Goal: Task Accomplishment & Management: Manage account settings

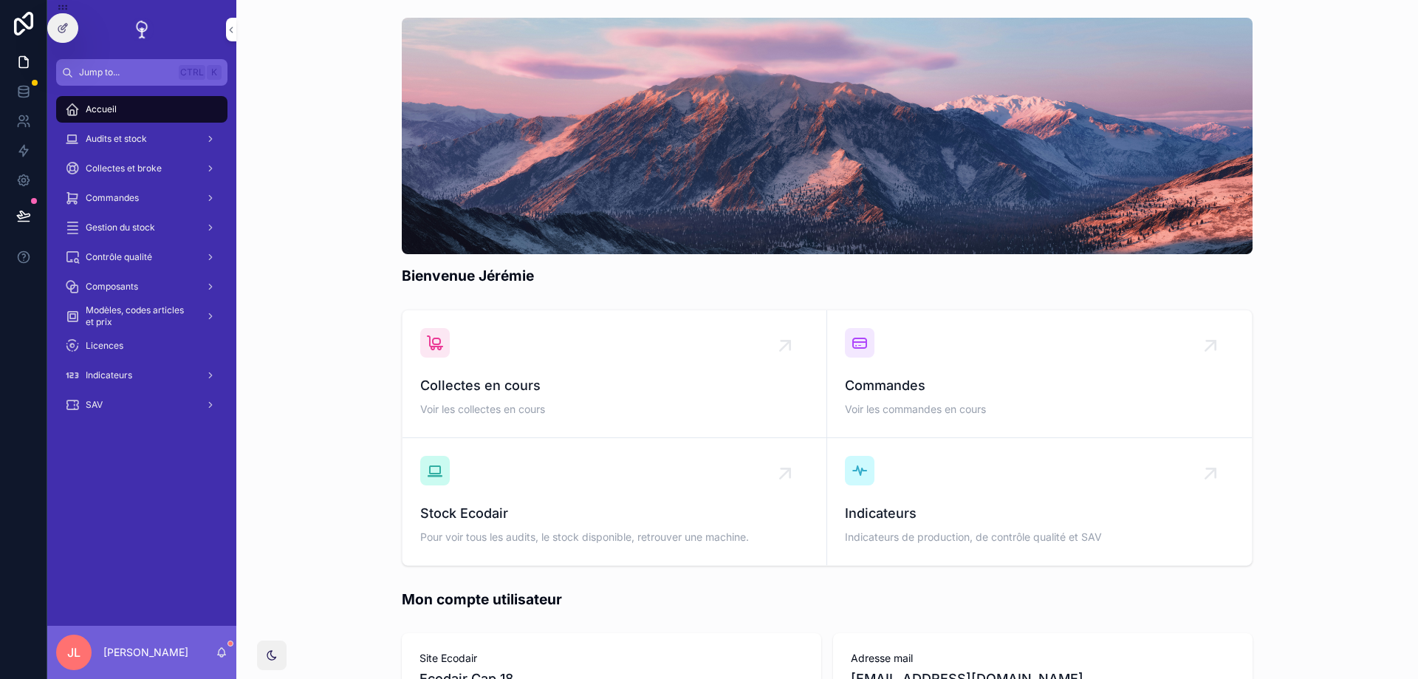
click at [94, 137] on span "Audits et stock" at bounding box center [116, 139] width 61 height 12
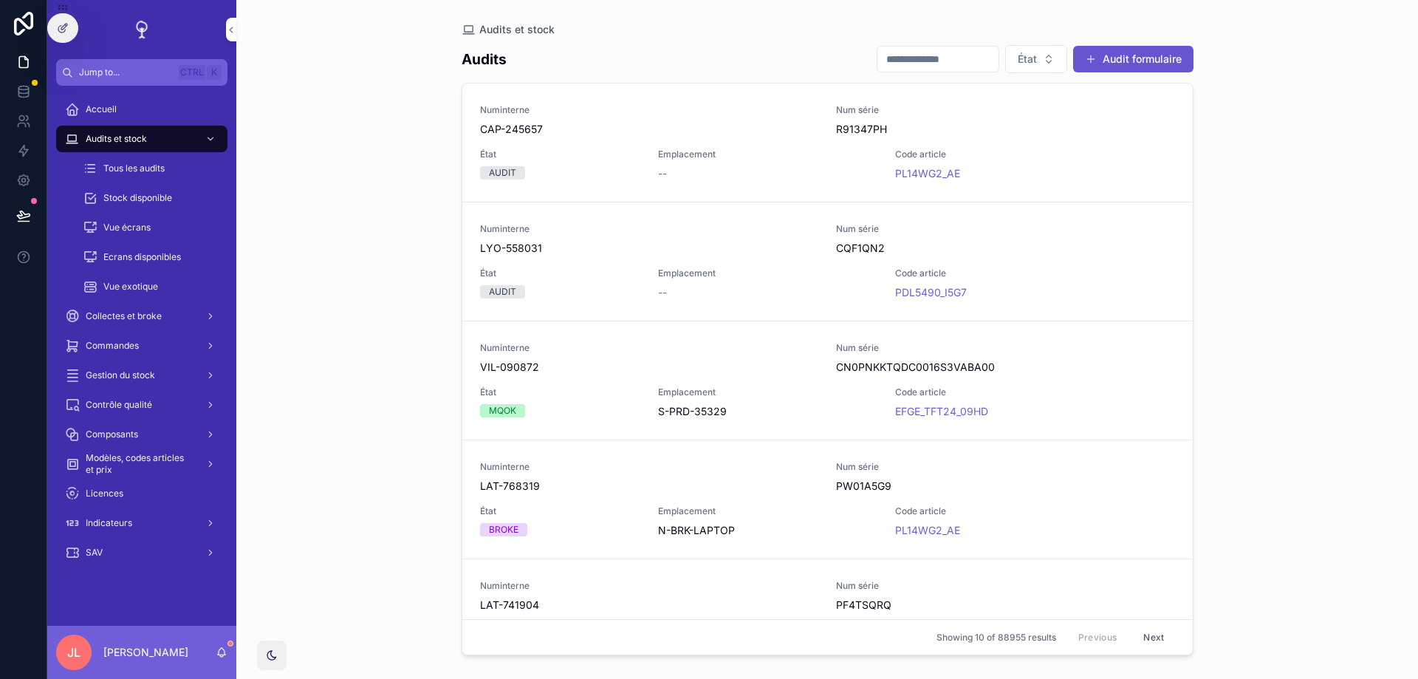
click at [119, 197] on span "Stock disponible" at bounding box center [137, 198] width 69 height 12
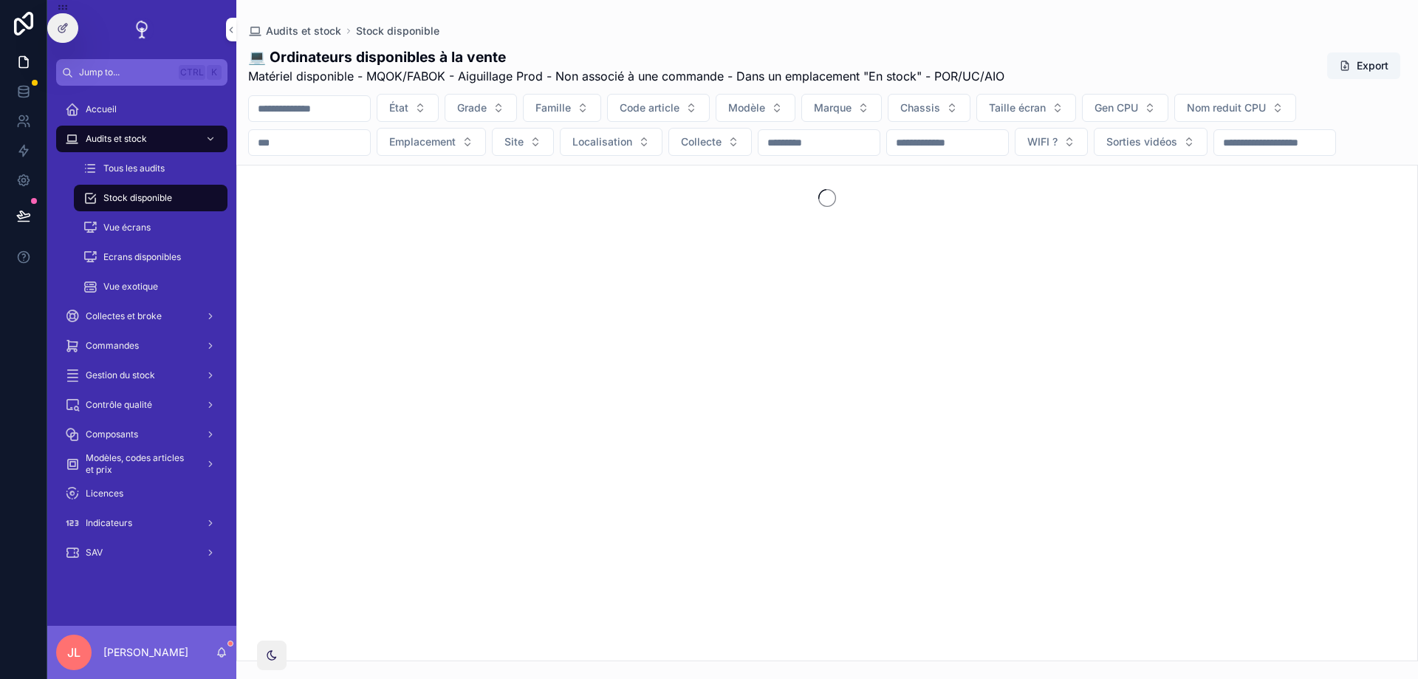
click at [439, 104] on button "État" at bounding box center [408, 108] width 62 height 28
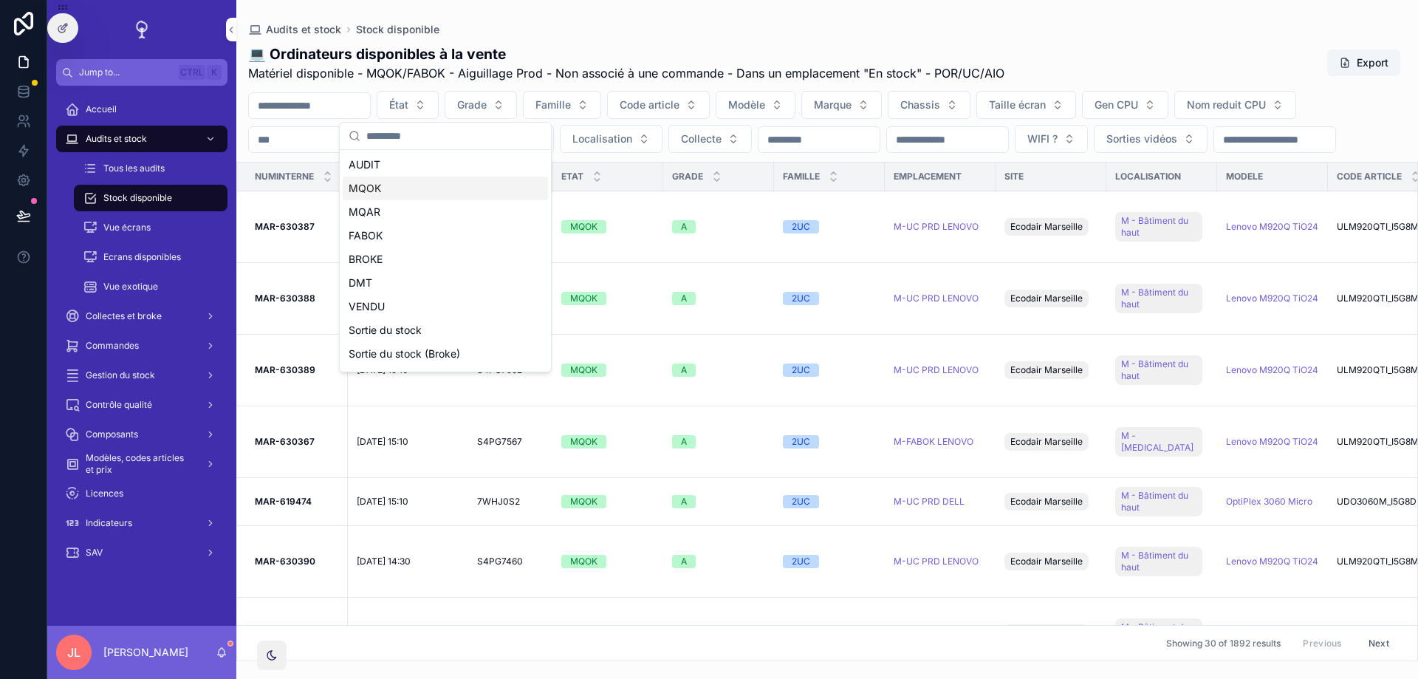
click at [382, 184] on div "MQOK" at bounding box center [445, 188] width 205 height 24
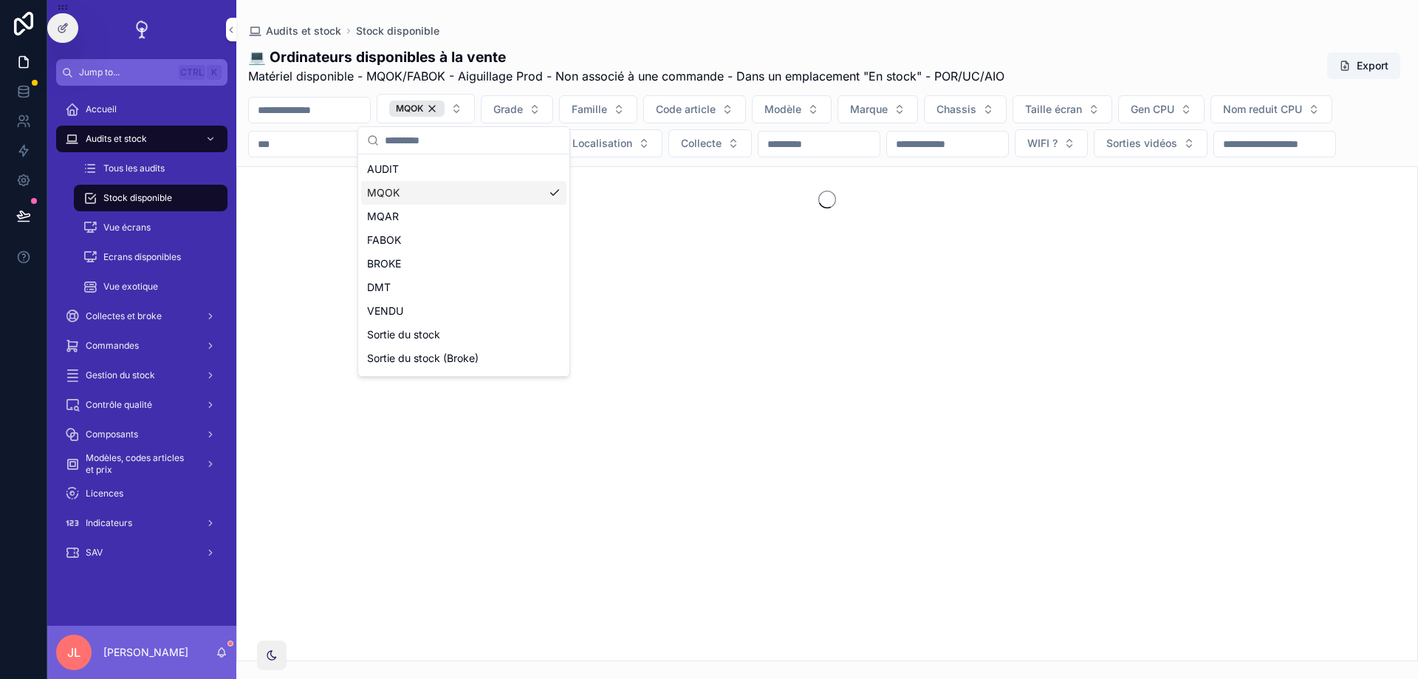
click at [1076, 44] on div "💻 Ordinateurs disponibles à la vente Matériel disponible - MQOK/FABOK - Aiguill…" at bounding box center [826, 349] width 1181 height 622
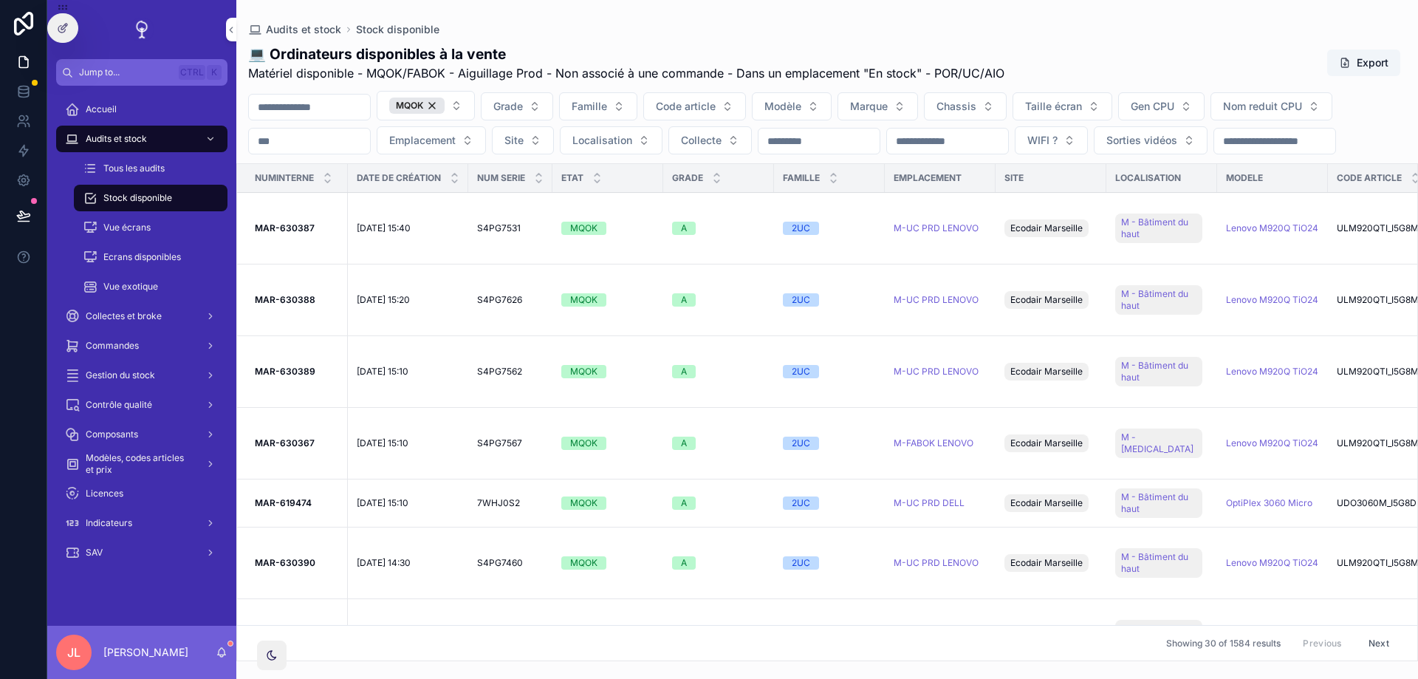
click at [475, 109] on button "MQOK" at bounding box center [426, 106] width 98 height 30
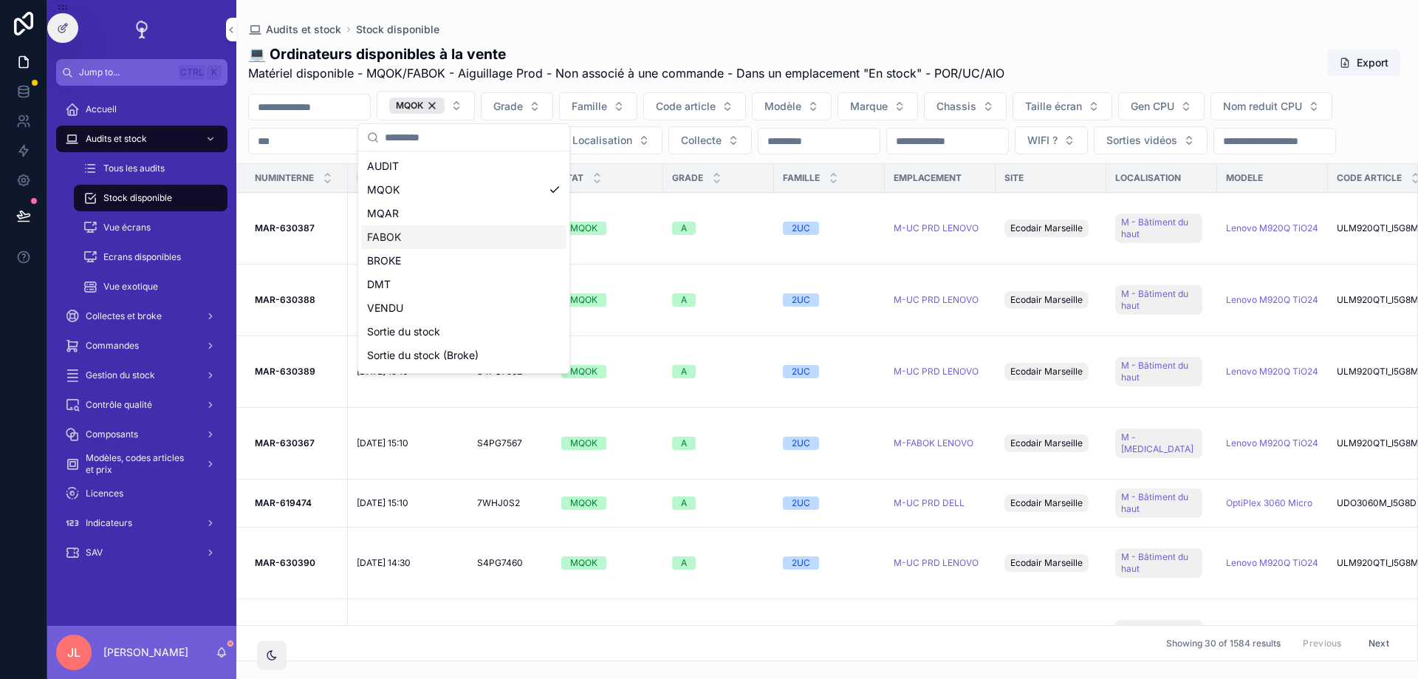
click at [394, 244] on div "FABOK" at bounding box center [463, 237] width 205 height 24
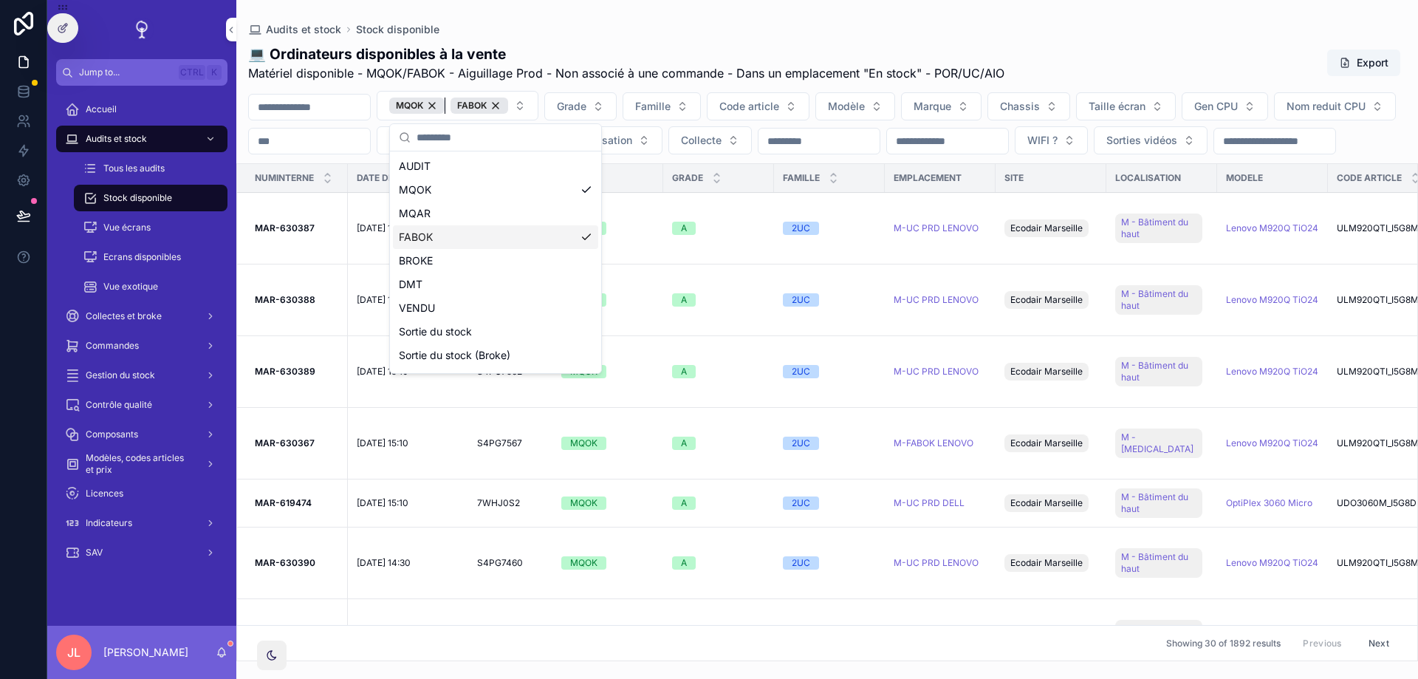
click at [444, 105] on div "MQOK" at bounding box center [416, 105] width 55 height 16
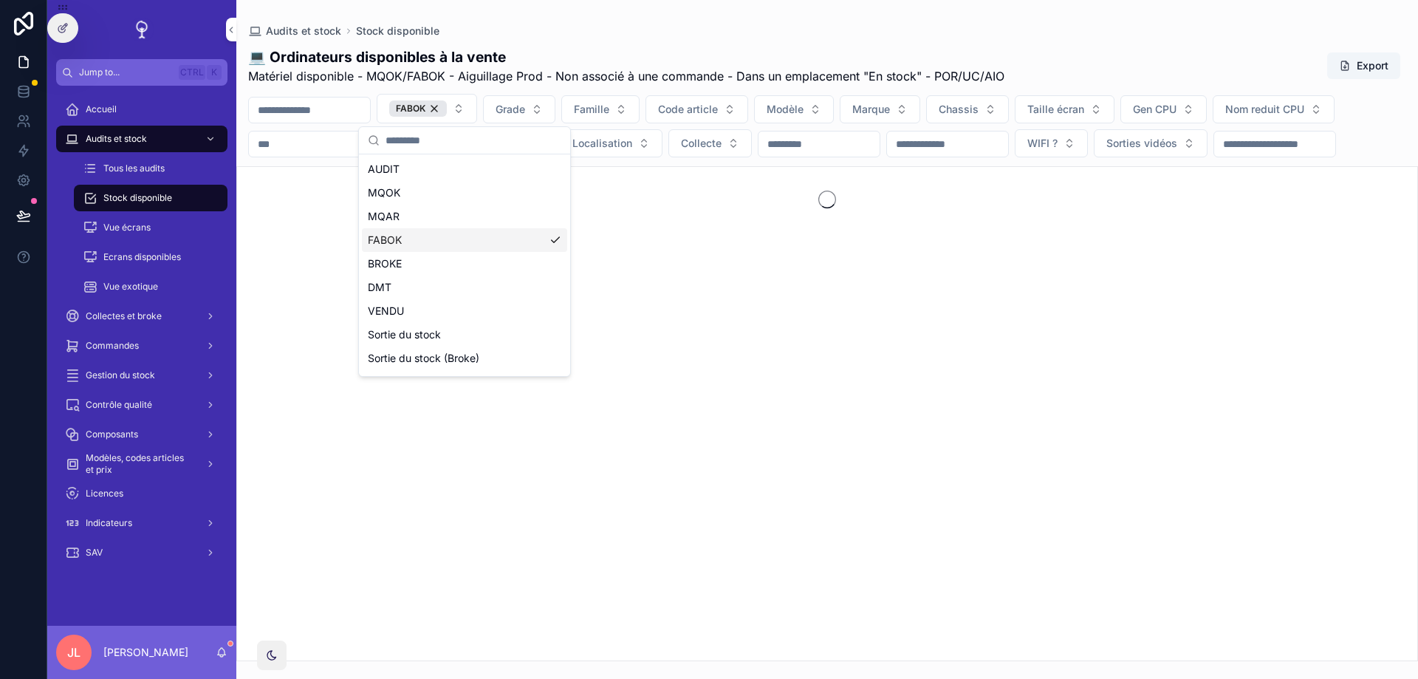
click at [726, 157] on div "FABOK Grade Famille Code article Modèle Marque Chassis Taille écran Gen CPU Nom…" at bounding box center [826, 125] width 1181 height 63
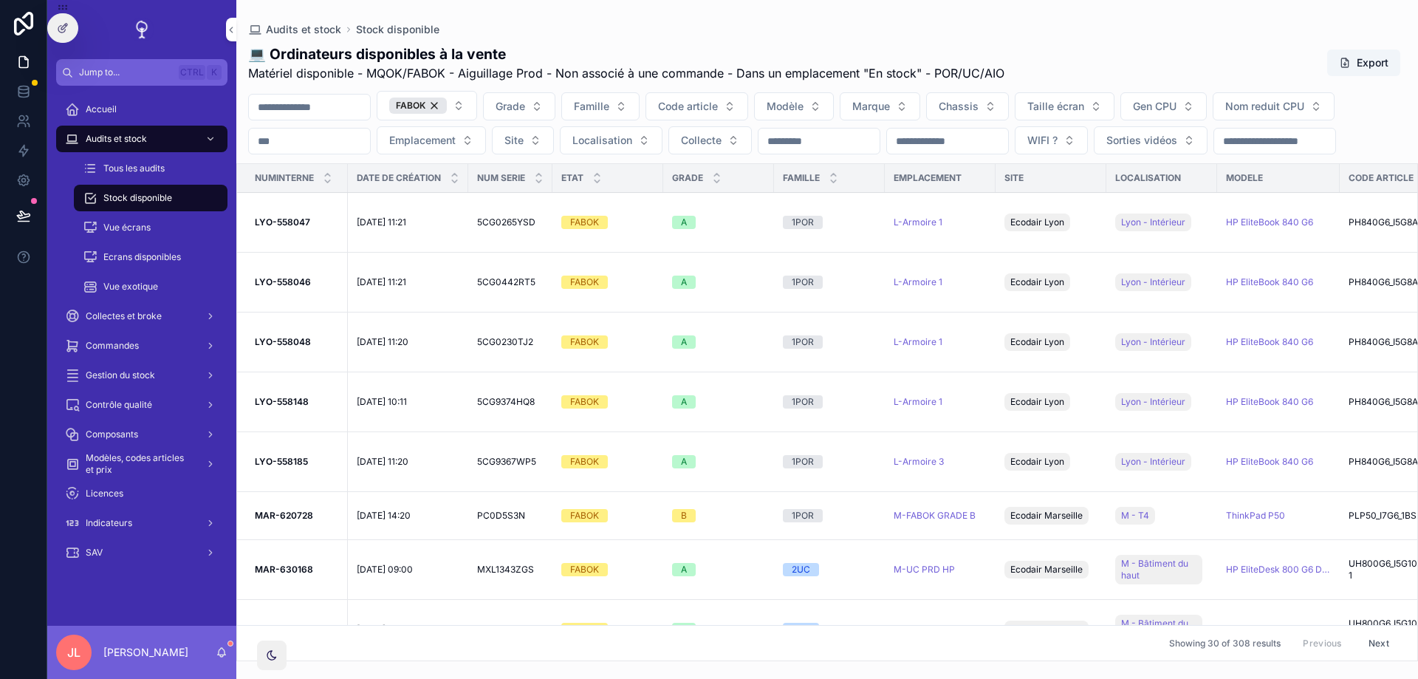
click at [59, 26] on icon at bounding box center [63, 28] width 12 height 12
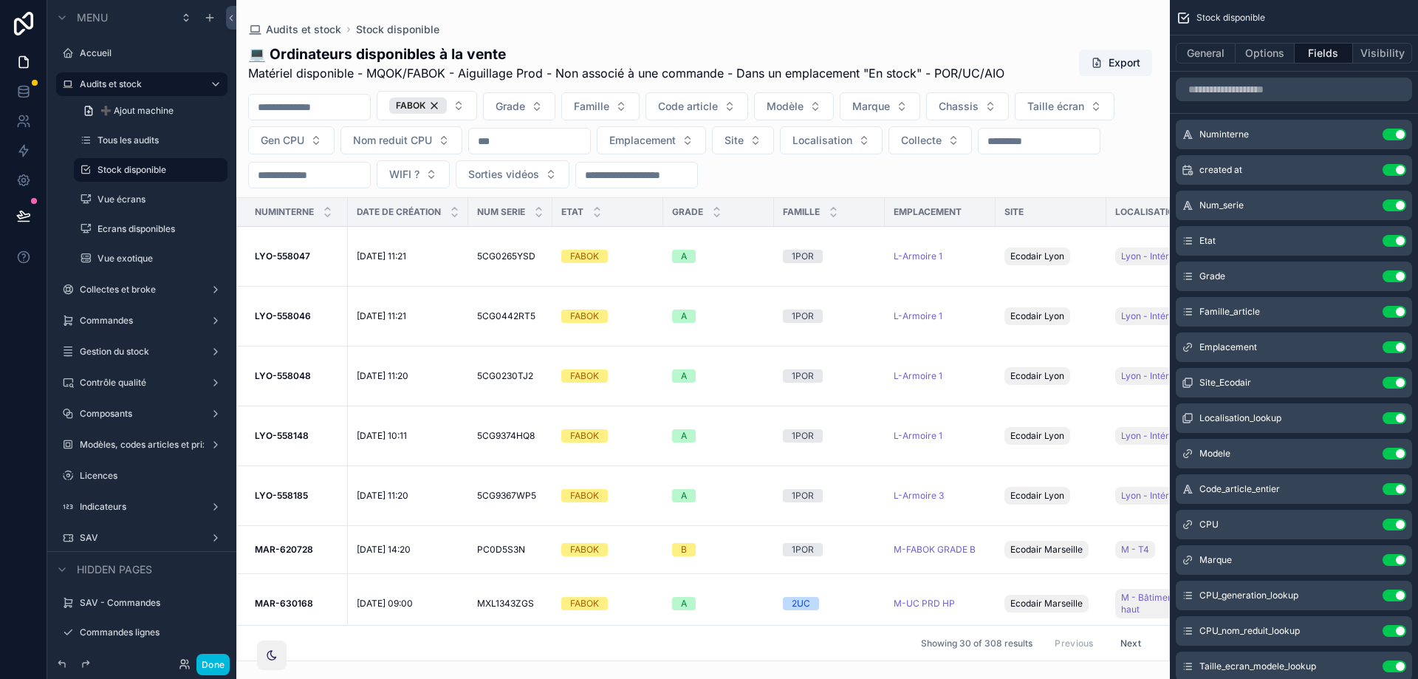
click at [1265, 60] on button "Options" at bounding box center [1264, 53] width 59 height 21
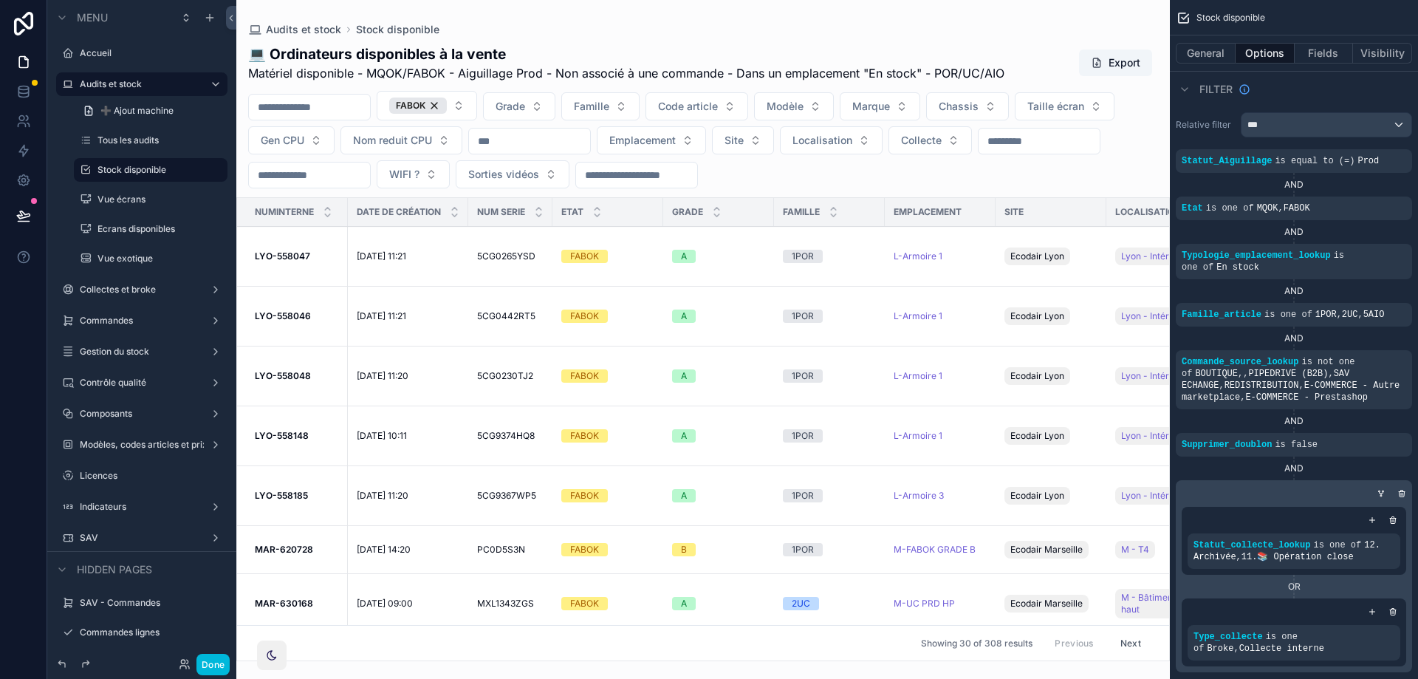
click at [0, 0] on div "scrollable content" at bounding box center [0, 0] width 0 height 0
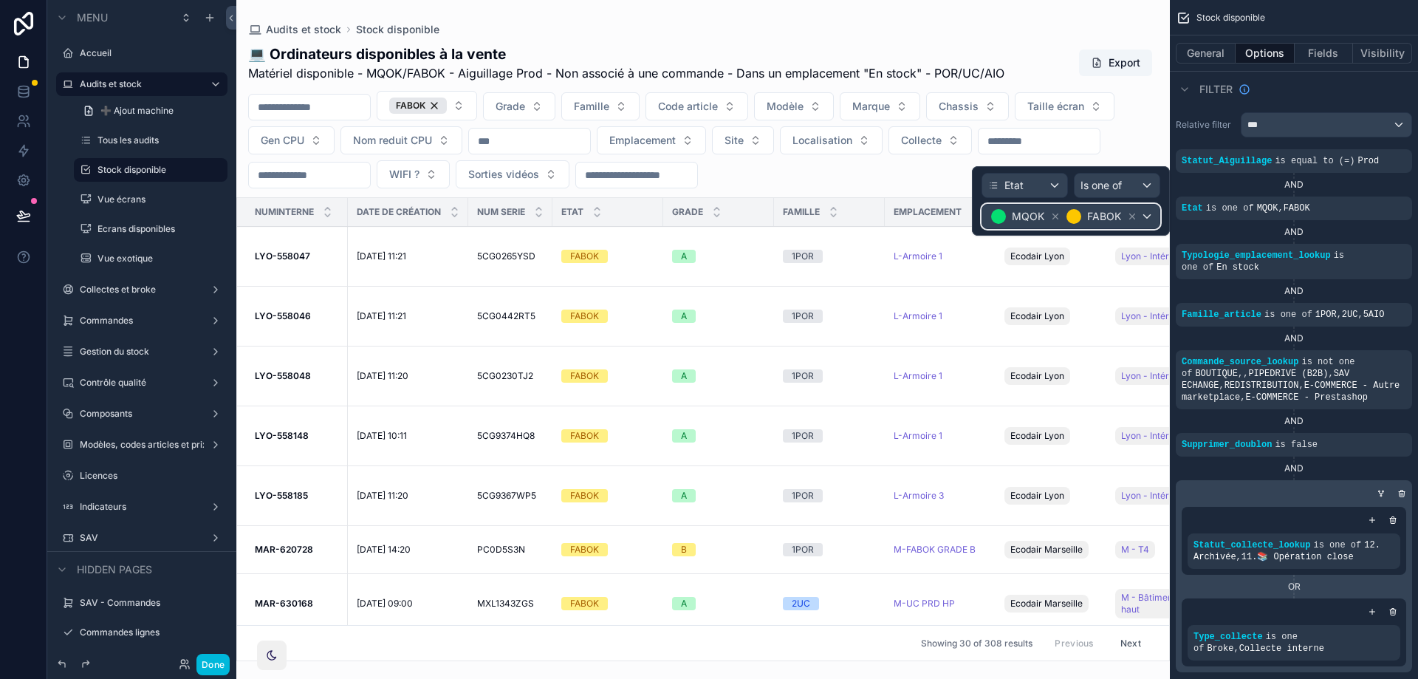
click at [1147, 220] on div "MQOK FABOK" at bounding box center [1070, 217] width 177 height 24
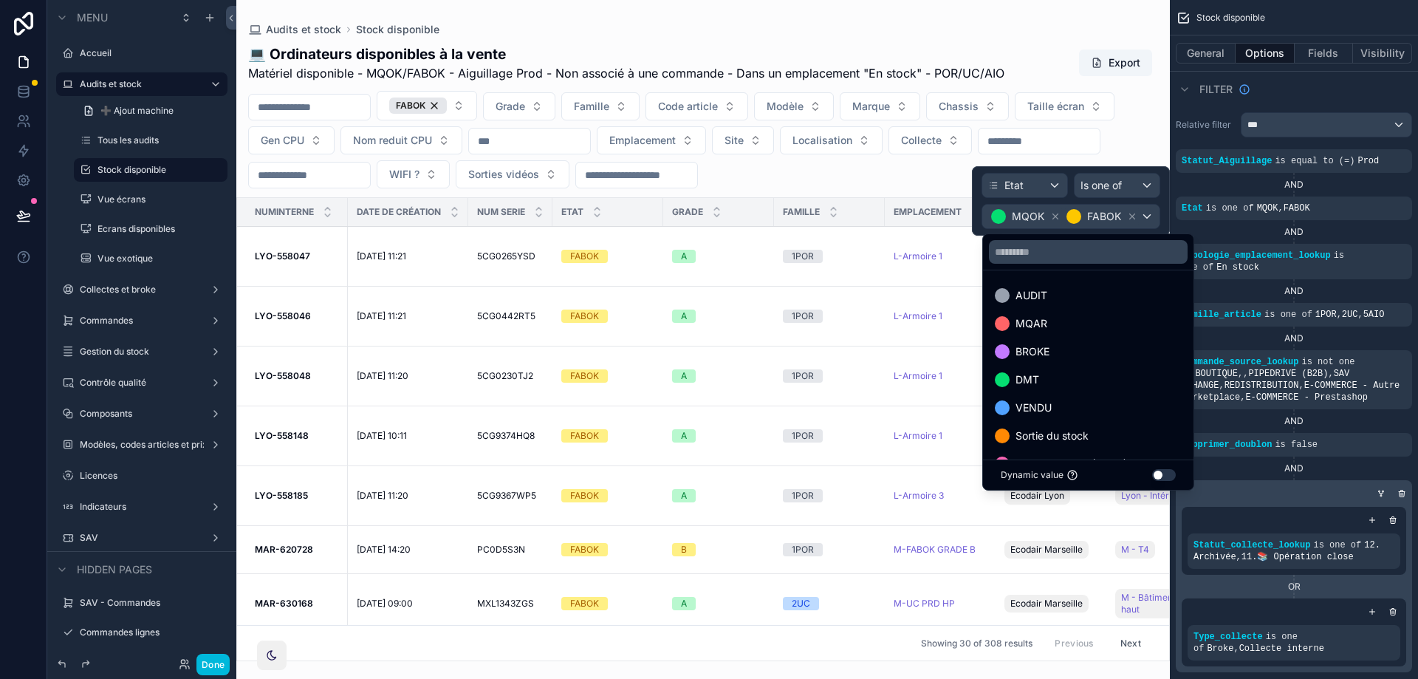
click at [1040, 326] on span "MQAR" at bounding box center [1031, 324] width 32 height 18
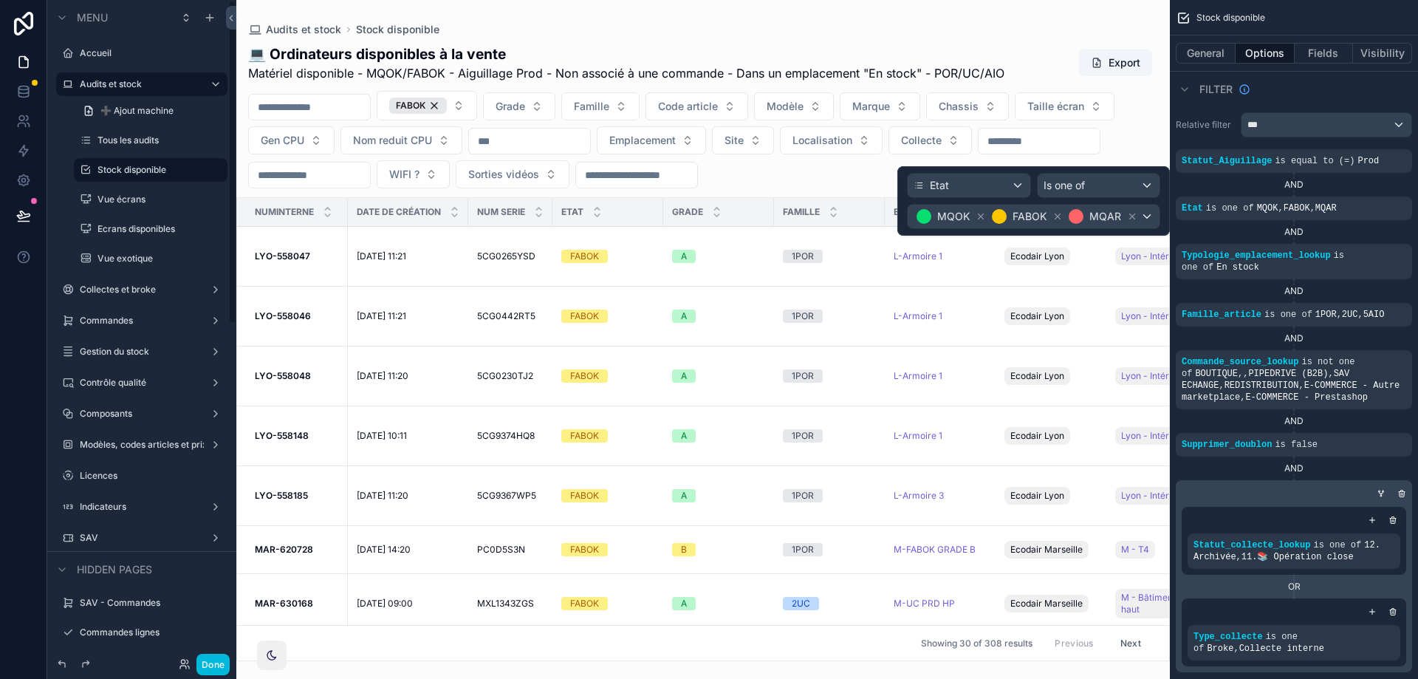
click at [473, 105] on div "scrollable content" at bounding box center [702, 339] width 933 height 679
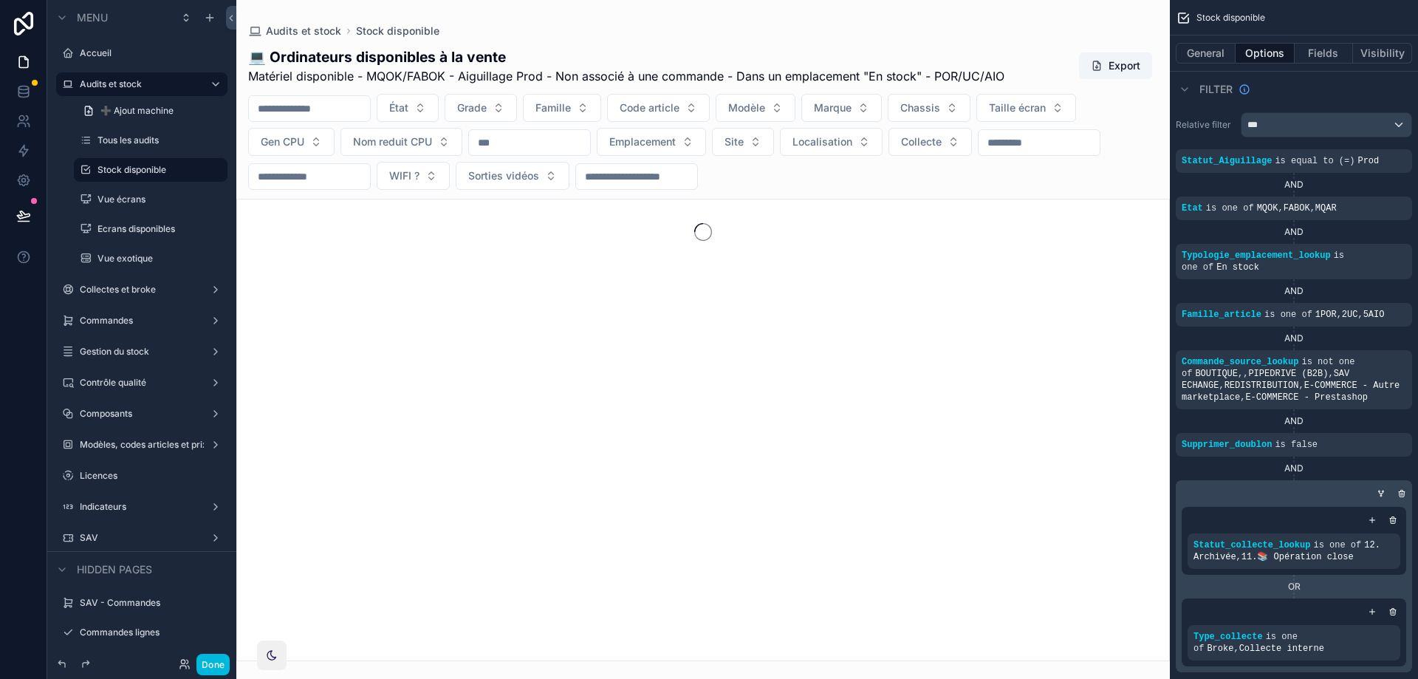
click at [439, 107] on button "État" at bounding box center [408, 108] width 62 height 28
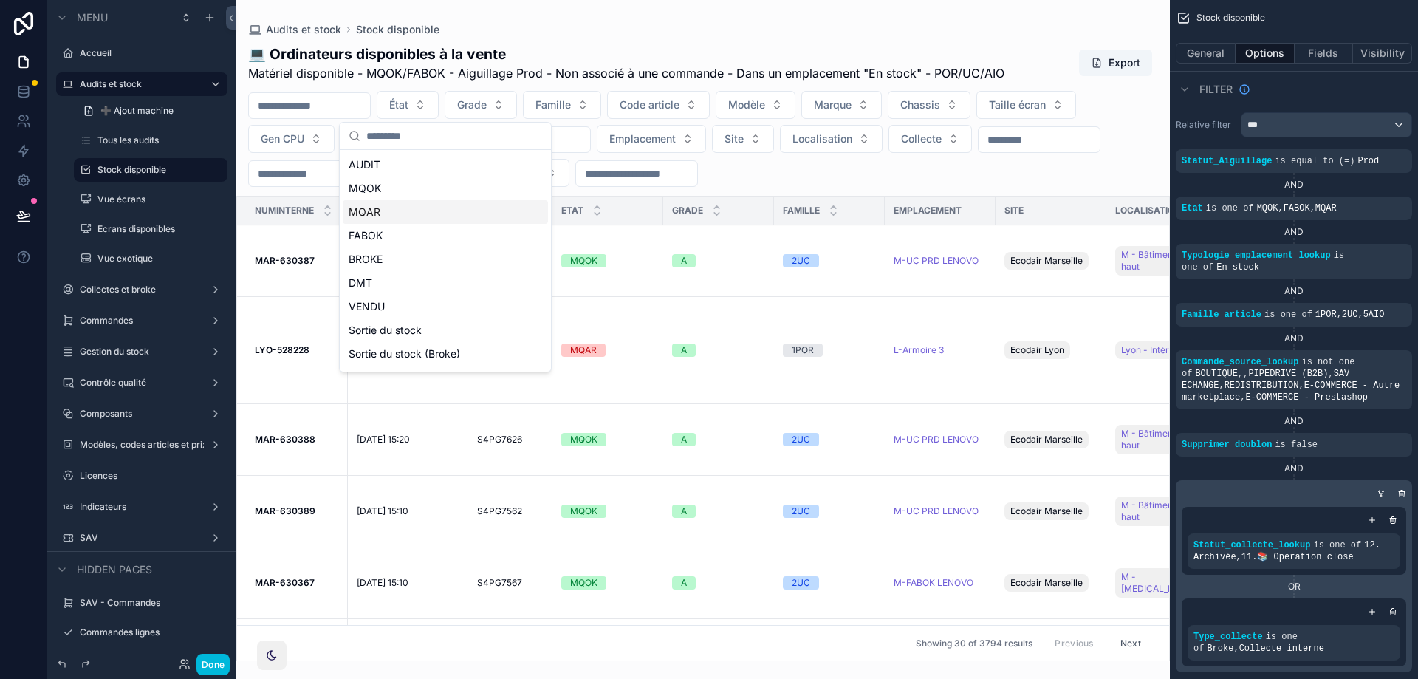
click at [371, 211] on div "MQAR" at bounding box center [445, 212] width 205 height 24
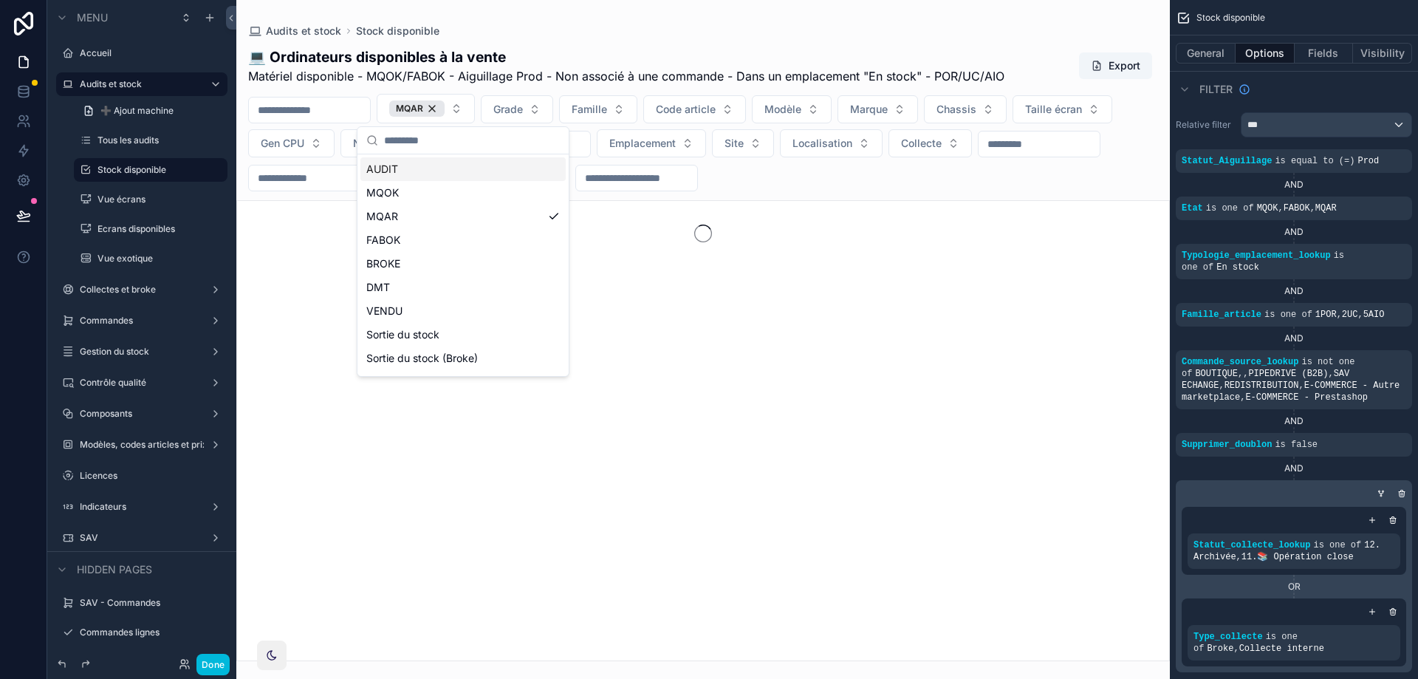
click at [648, 38] on div "Audits et stock Stock disponible" at bounding box center [703, 31] width 910 height 15
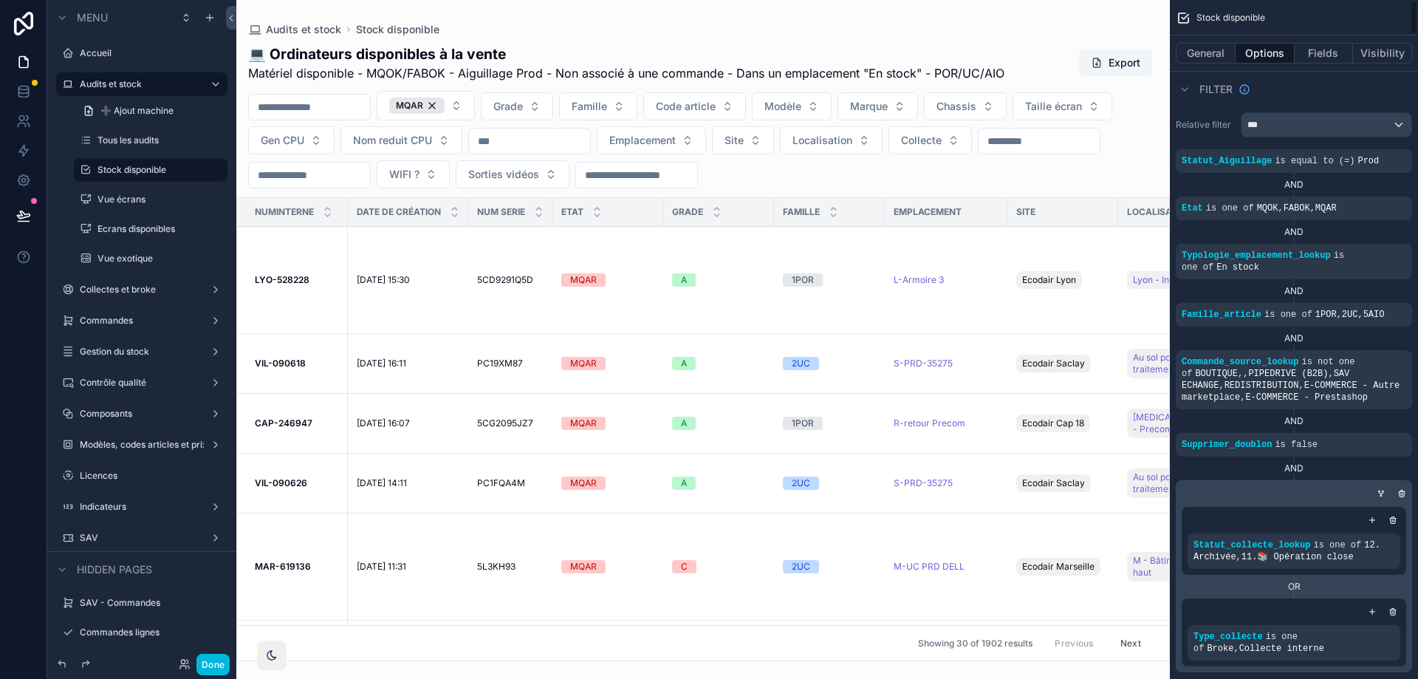
click at [0, 0] on div "scrollable content" at bounding box center [0, 0] width 0 height 0
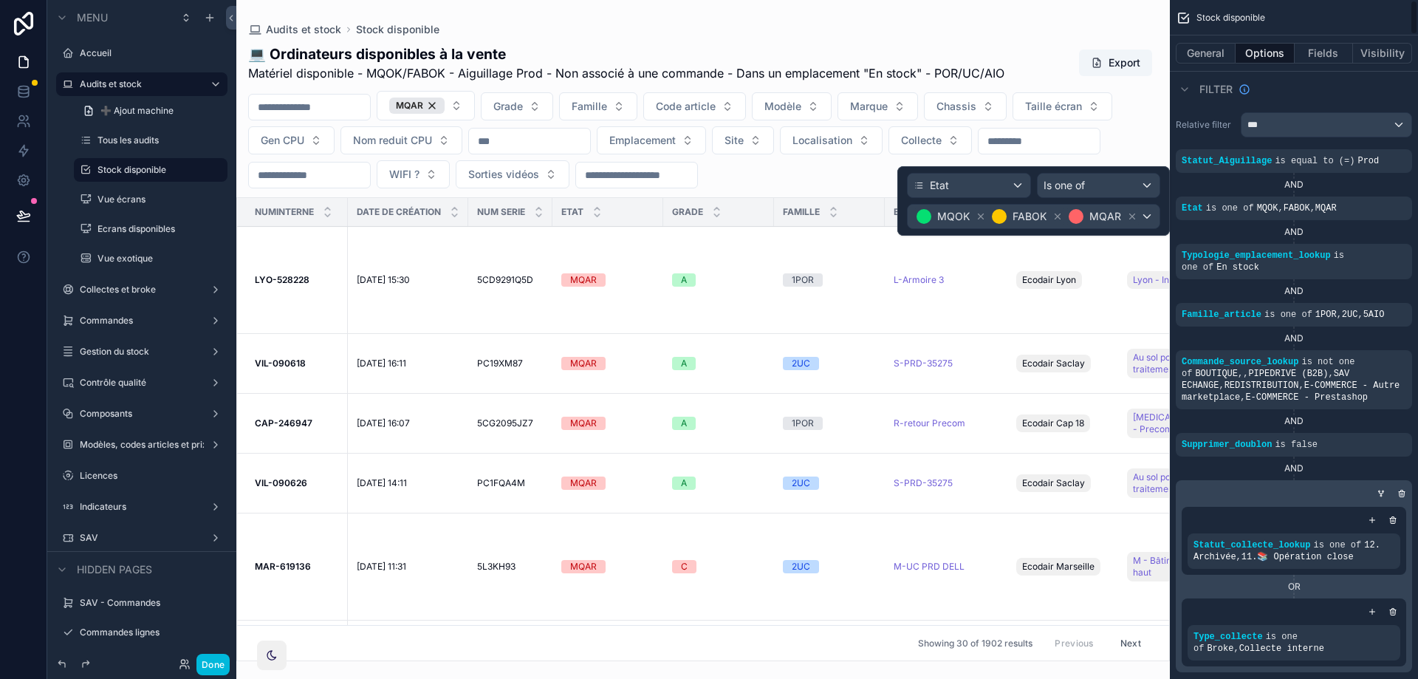
click at [1133, 213] on icon at bounding box center [1132, 216] width 10 height 10
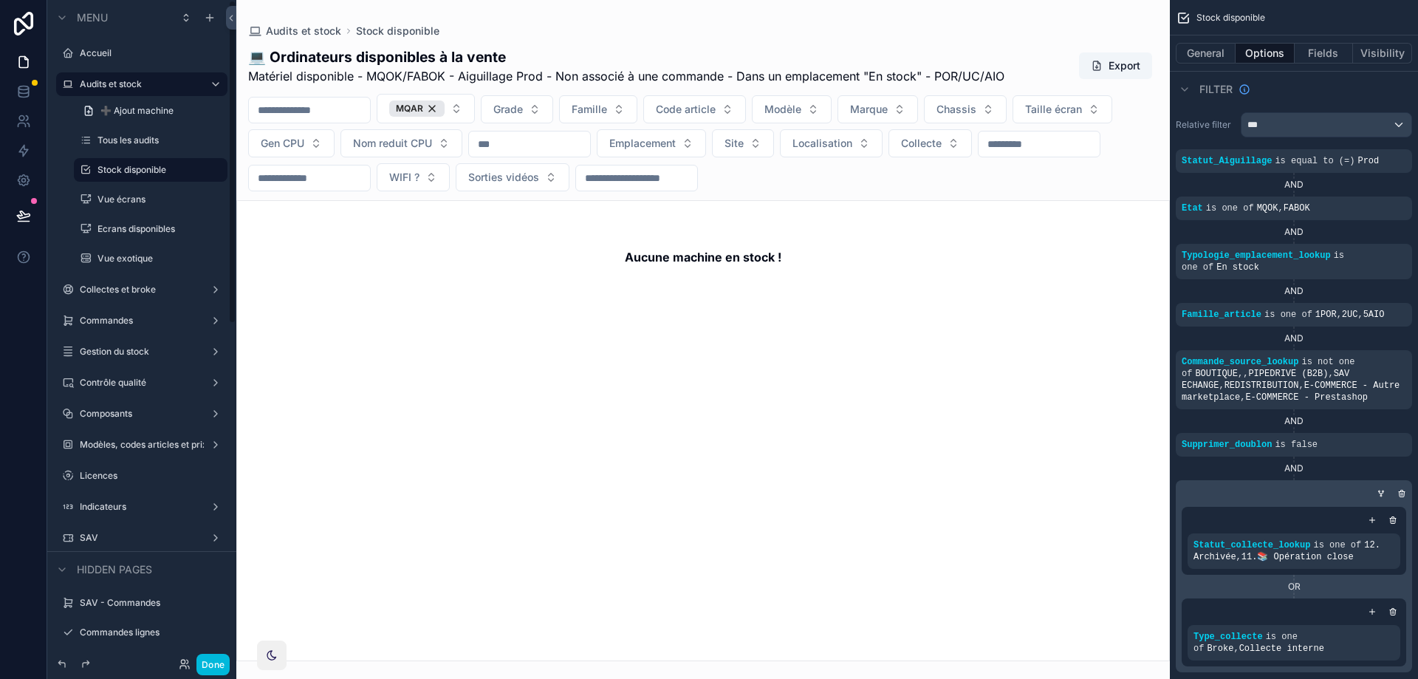
click at [214, 668] on button "Done" at bounding box center [212, 663] width 33 height 21
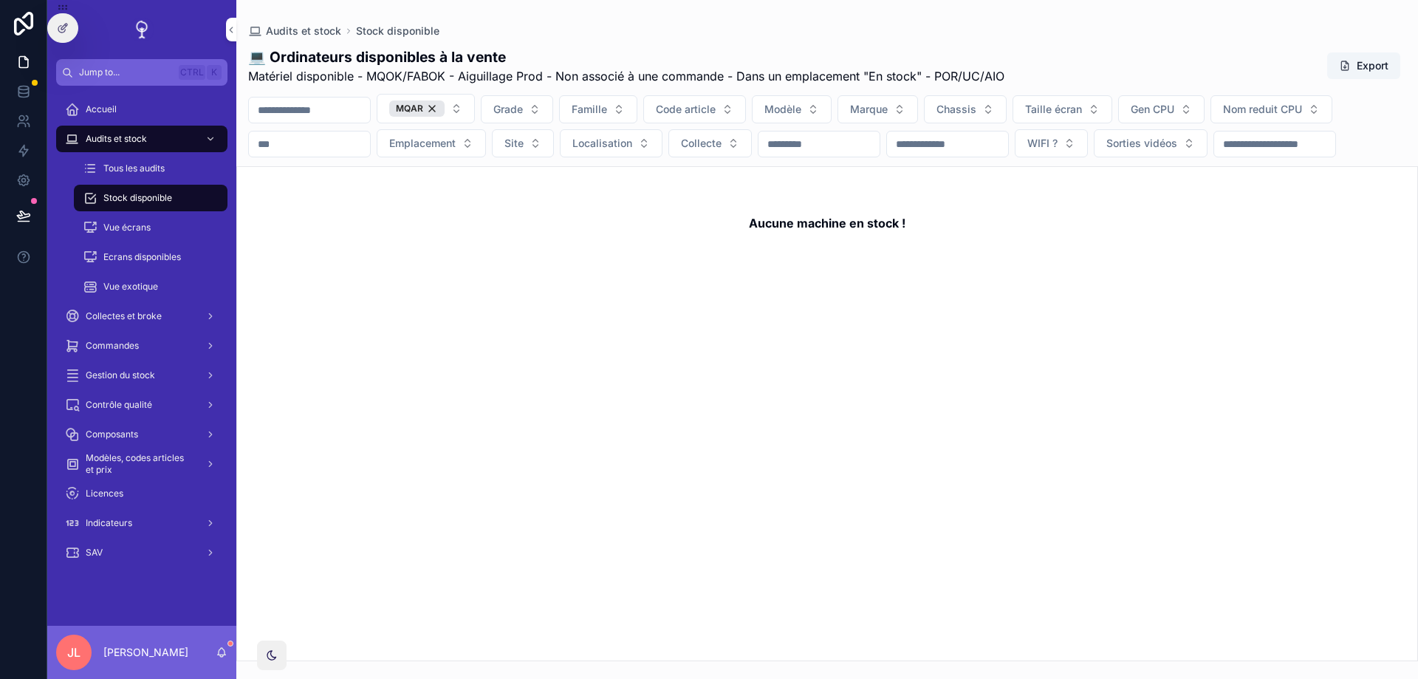
click at [444, 111] on div "MQAR" at bounding box center [416, 108] width 55 height 16
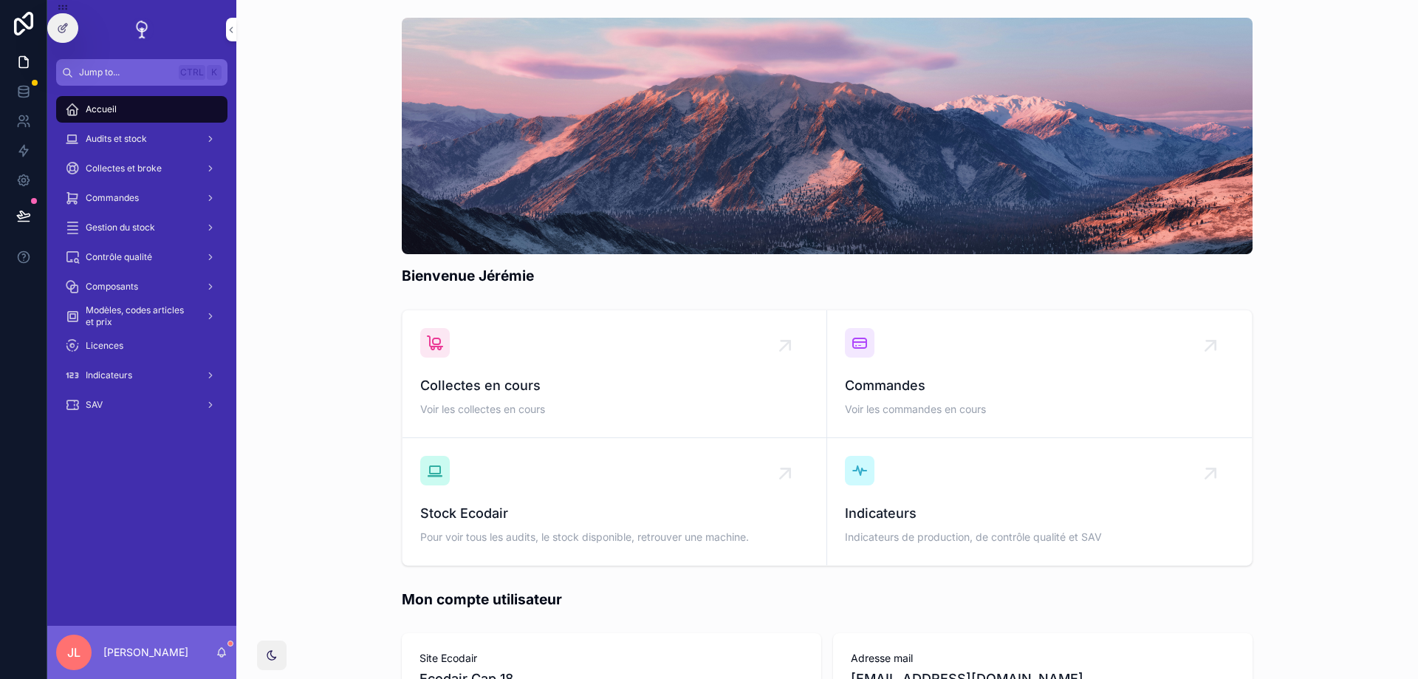
click at [144, 137] on span "Audits et stock" at bounding box center [116, 139] width 61 height 12
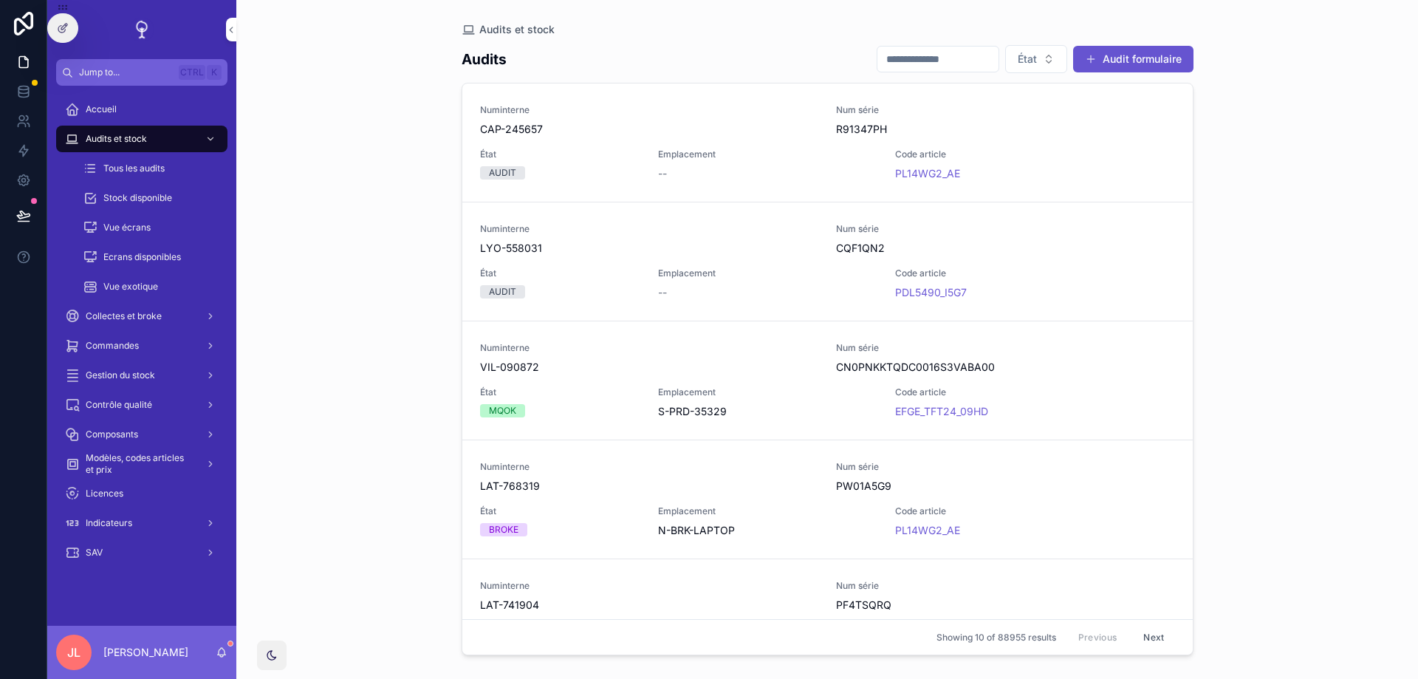
click at [60, 18] on div at bounding box center [63, 28] width 30 height 28
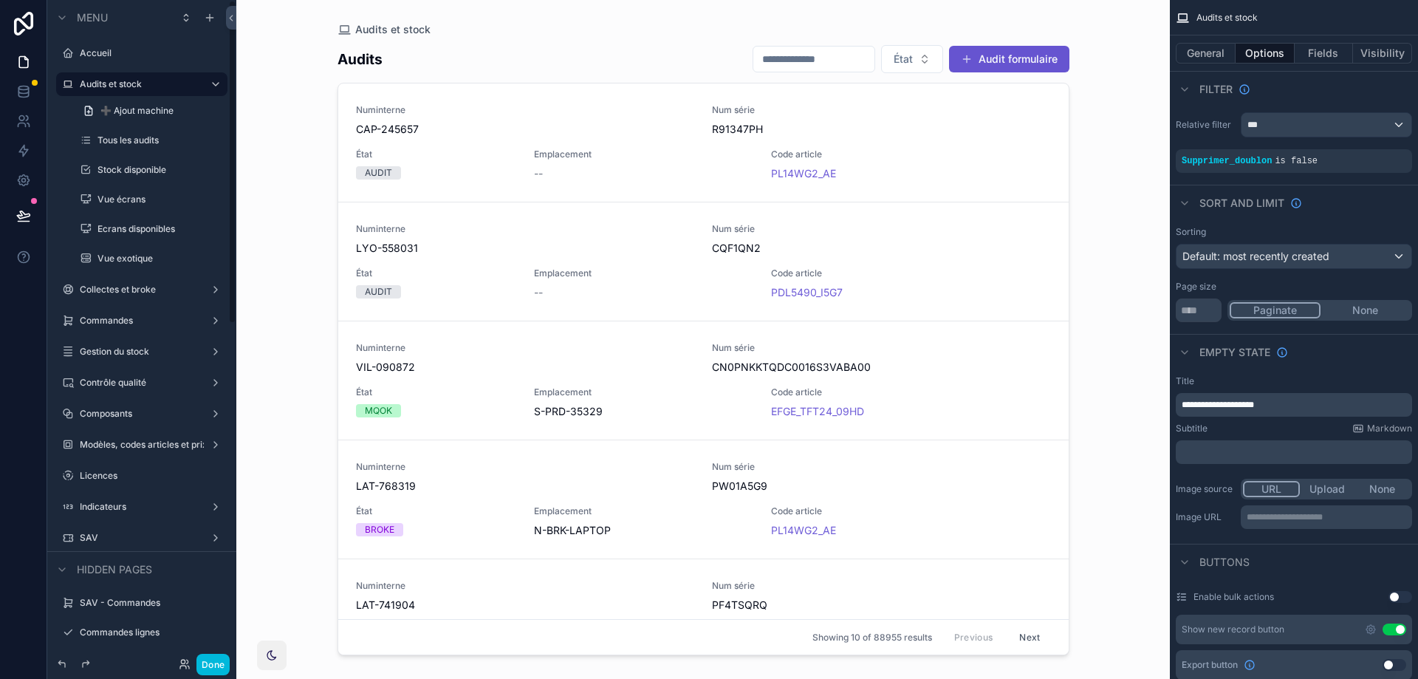
click at [134, 168] on label "Stock disponible" at bounding box center [157, 170] width 121 height 12
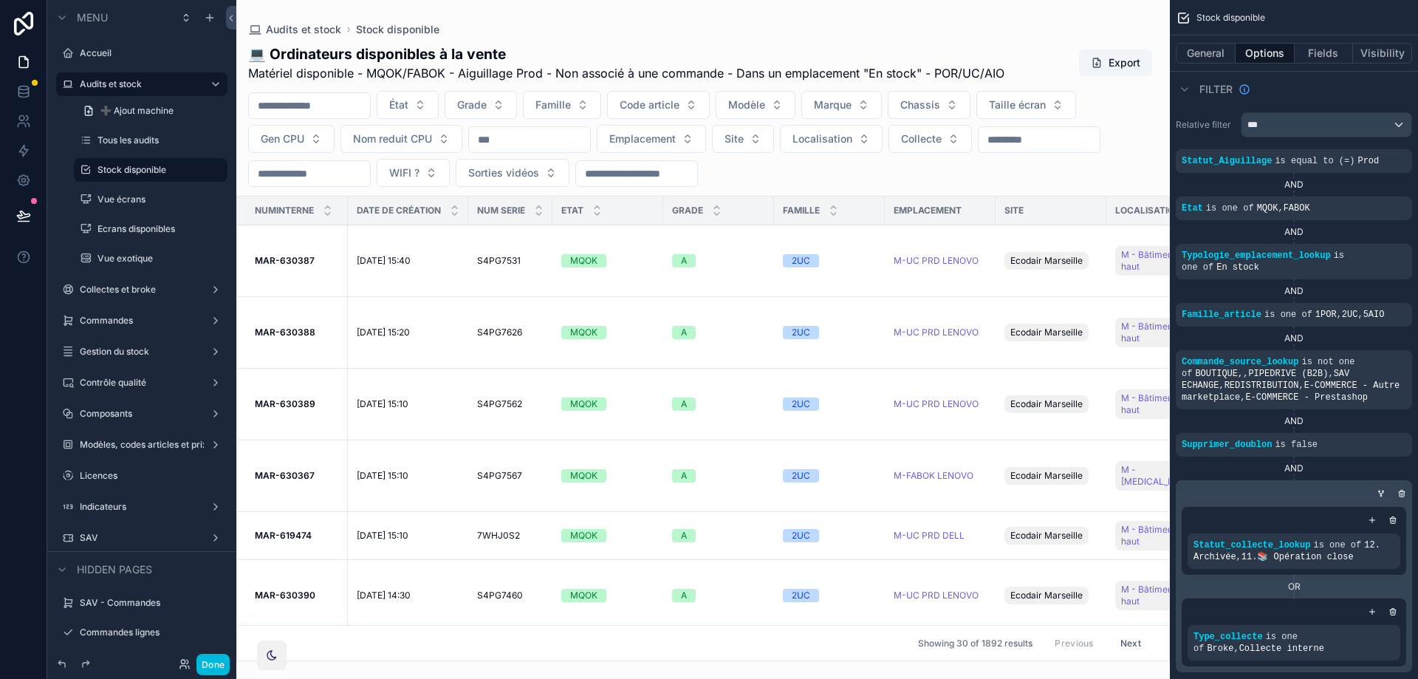
click at [0, 0] on icon "scrollable content" at bounding box center [0, 0] width 0 height 0
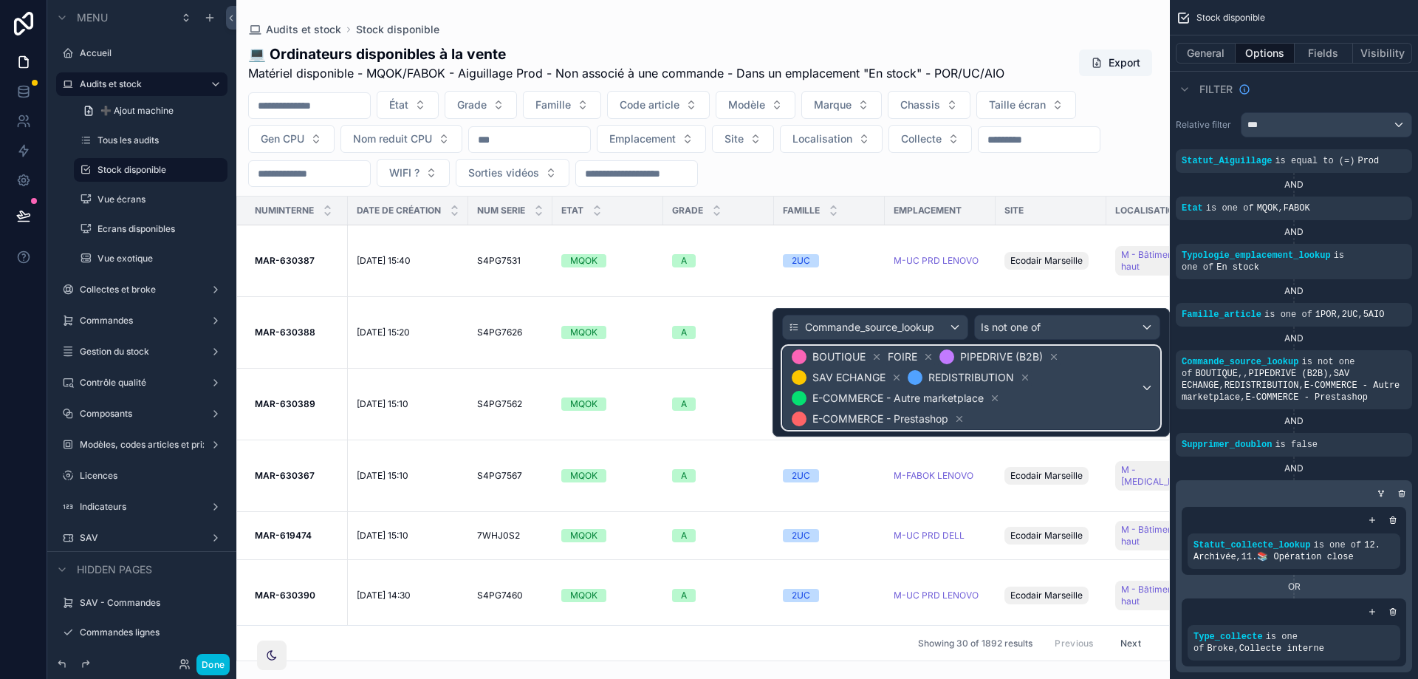
click at [1112, 393] on span "BOUTIQUE FOIRE PIPEDRIVE (B2B) SAV ECHANGE REDISTRIBUTION E-COMMERCE - Autre ma…" at bounding box center [964, 387] width 351 height 83
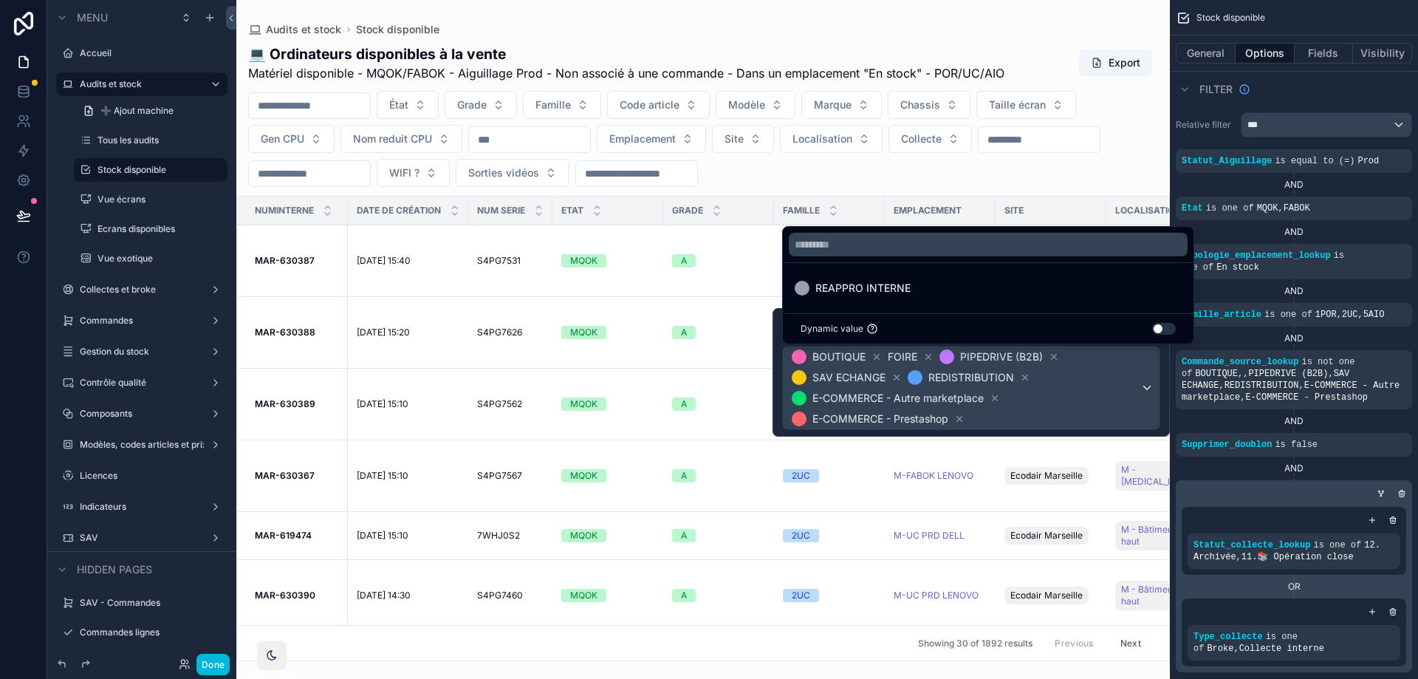
click at [1112, 393] on div at bounding box center [970, 372] width 397 height 128
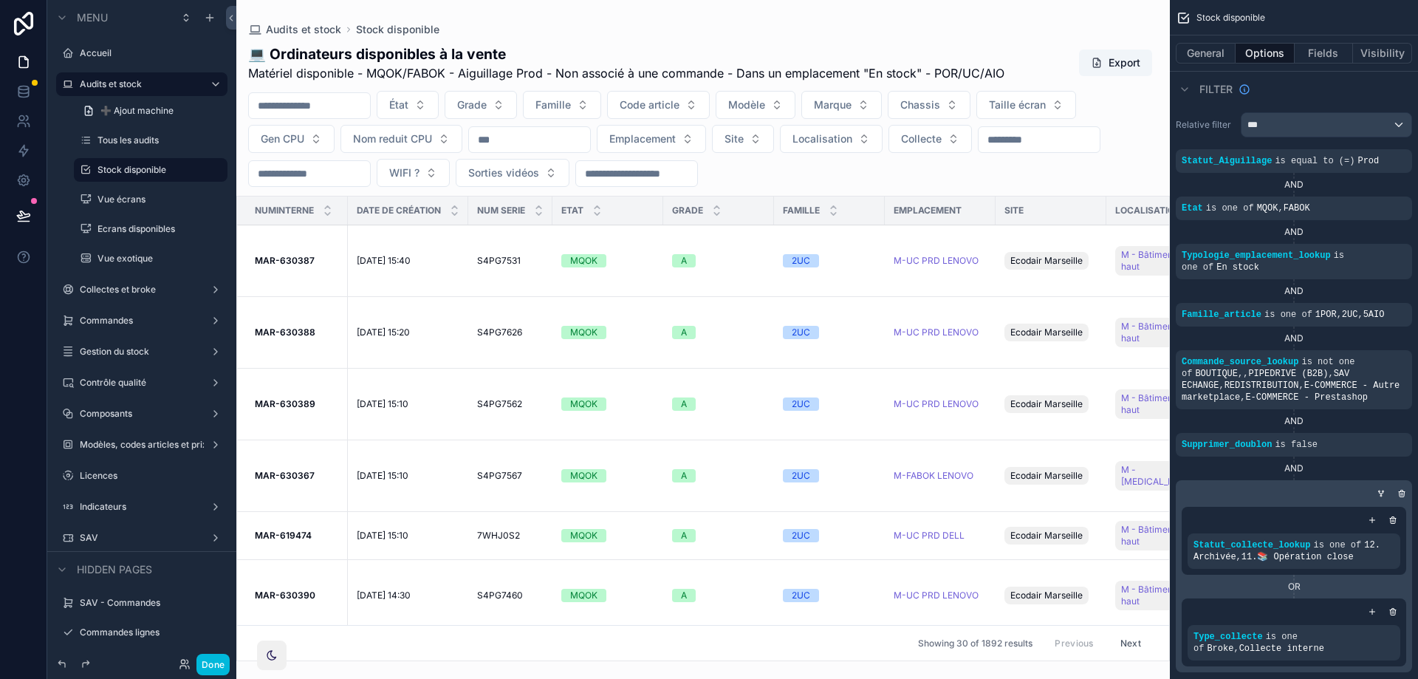
click at [1308, 386] on span "BOUTIQUE , , PIPEDRIVE (B2B) , SAV ECHANGE , REDISTRIBUTION , E-COMMERCE - Autr…" at bounding box center [1290, 385] width 218 height 34
click at [224, 662] on button "Done" at bounding box center [212, 663] width 33 height 21
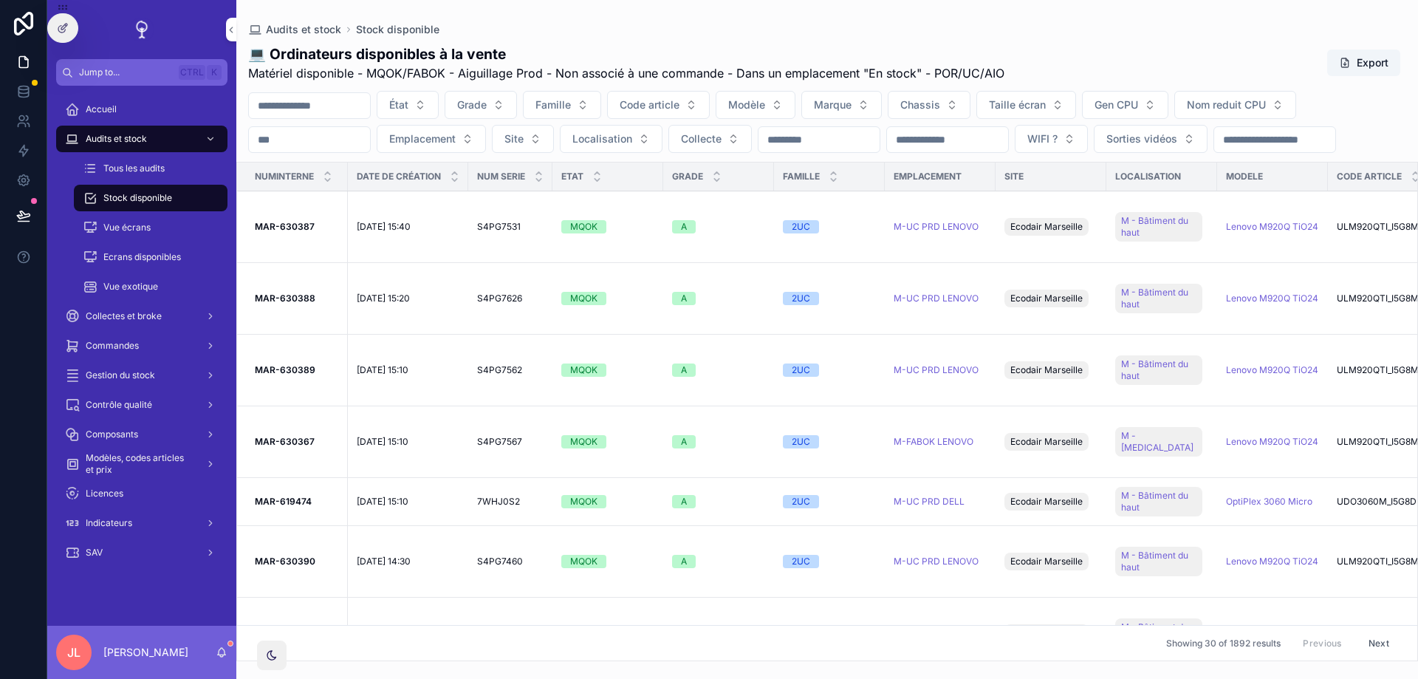
click at [53, 24] on div at bounding box center [63, 28] width 30 height 28
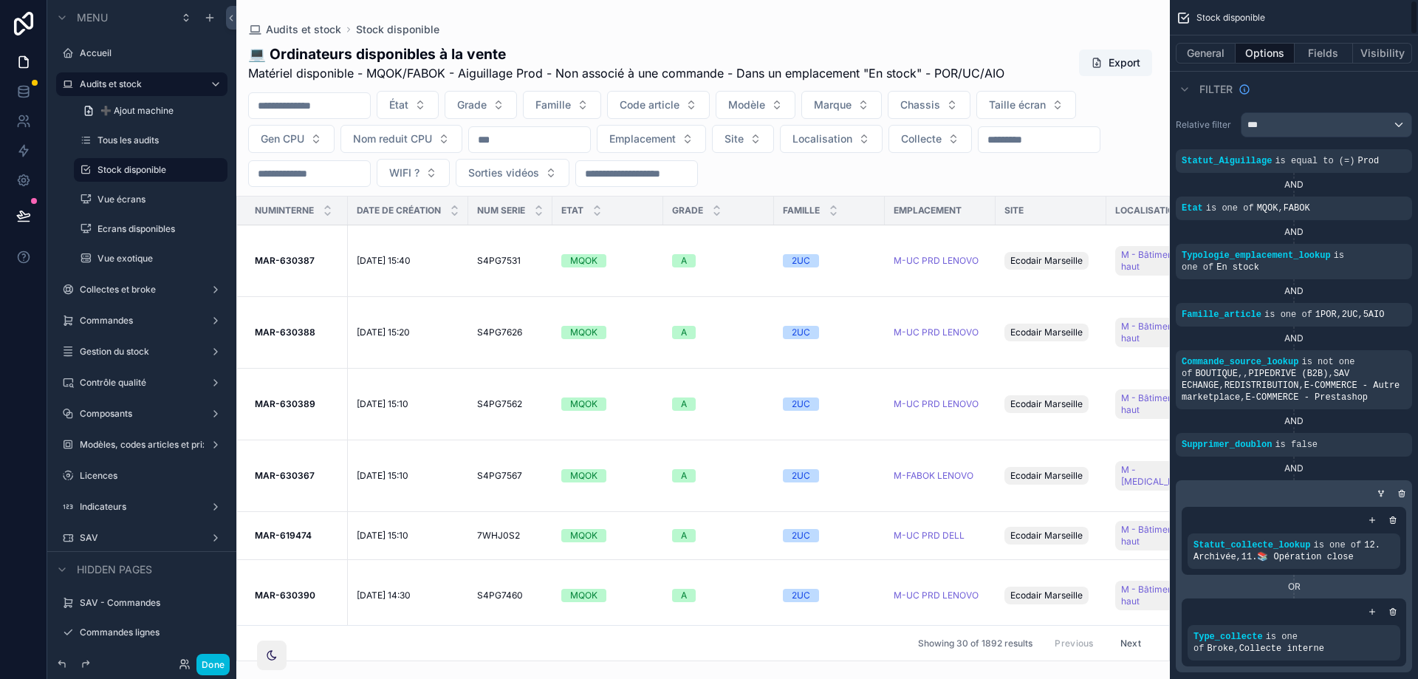
click at [0, 0] on div "scrollable content" at bounding box center [0, 0] width 0 height 0
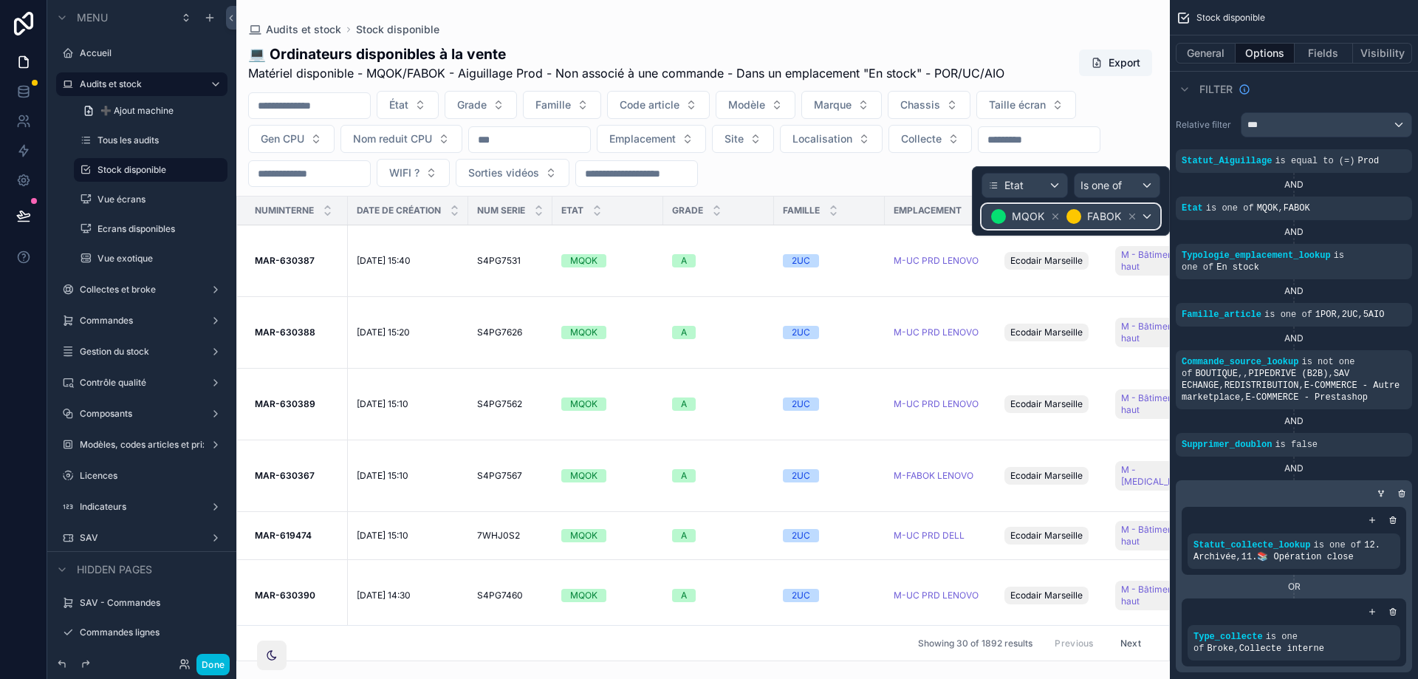
click at [1141, 214] on div "MQOK FABOK" at bounding box center [1070, 217] width 177 height 24
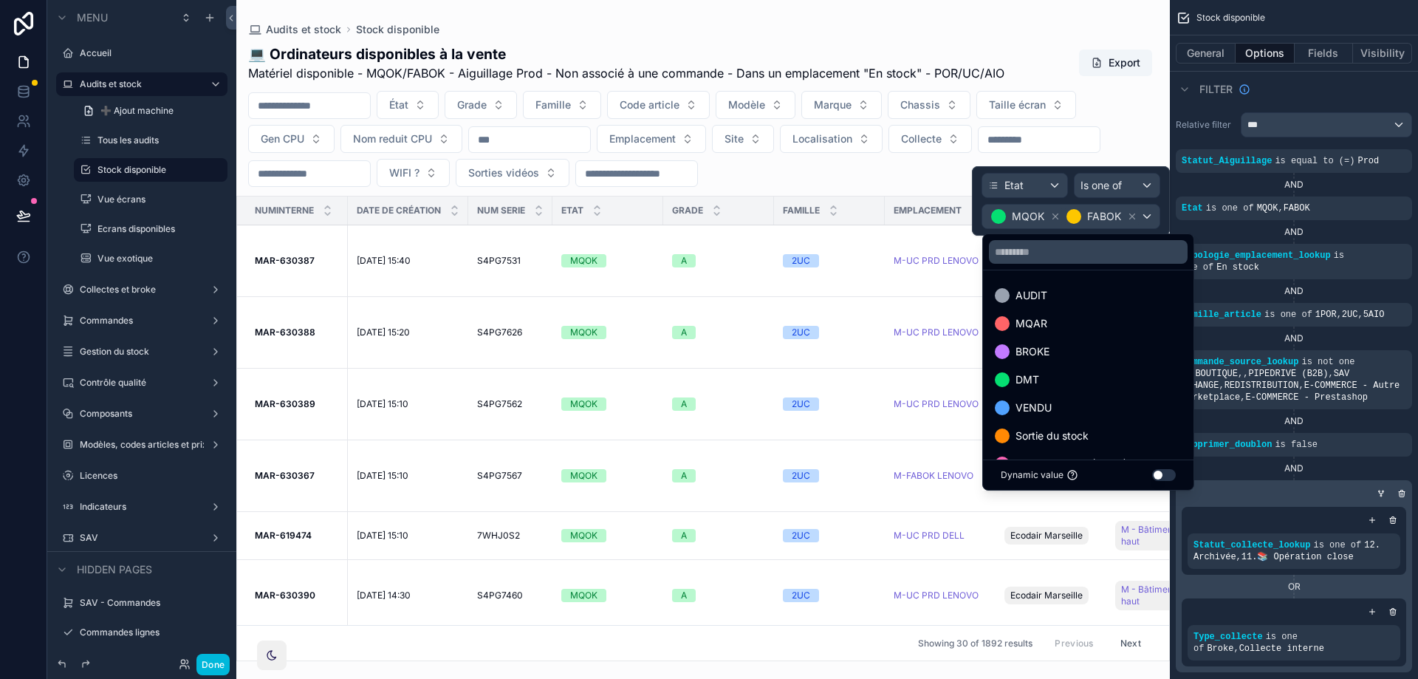
click at [1037, 325] on span "MQAR" at bounding box center [1031, 324] width 32 height 18
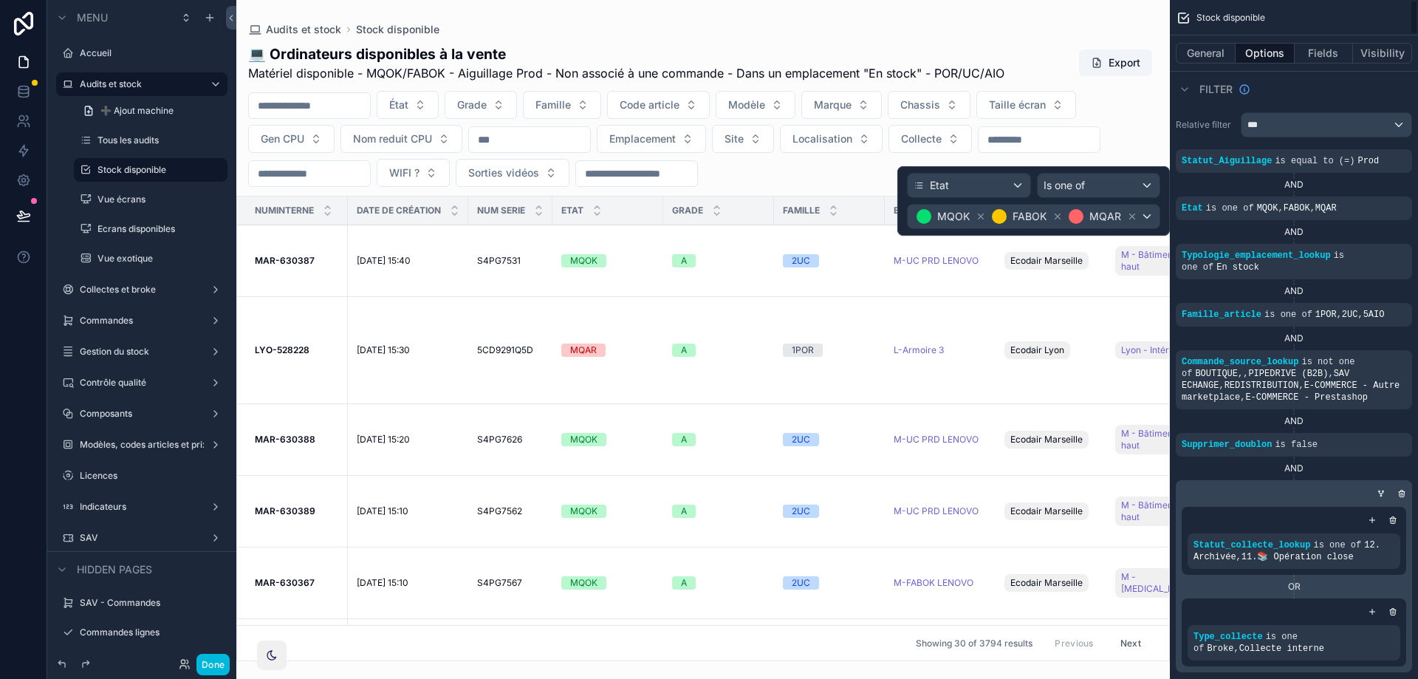
click at [1135, 213] on icon at bounding box center [1132, 216] width 10 height 10
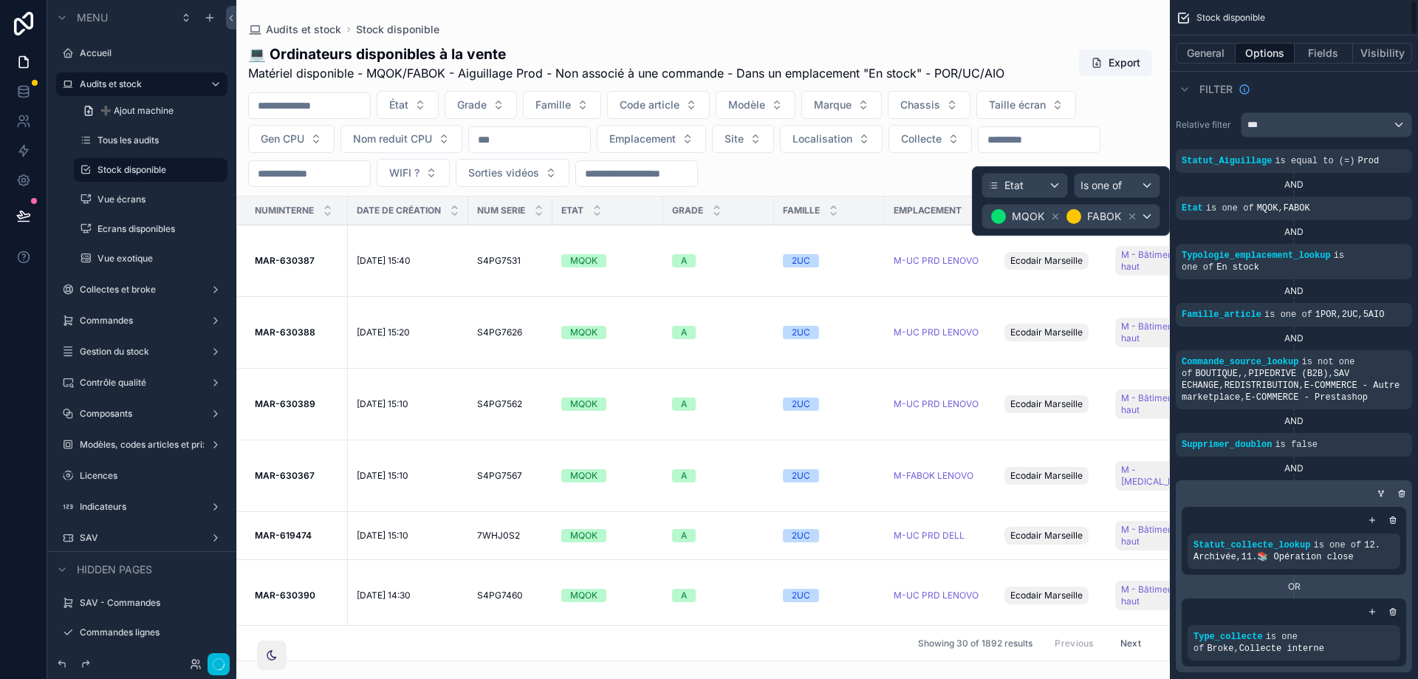
click at [1130, 214] on icon at bounding box center [1132, 216] width 10 height 10
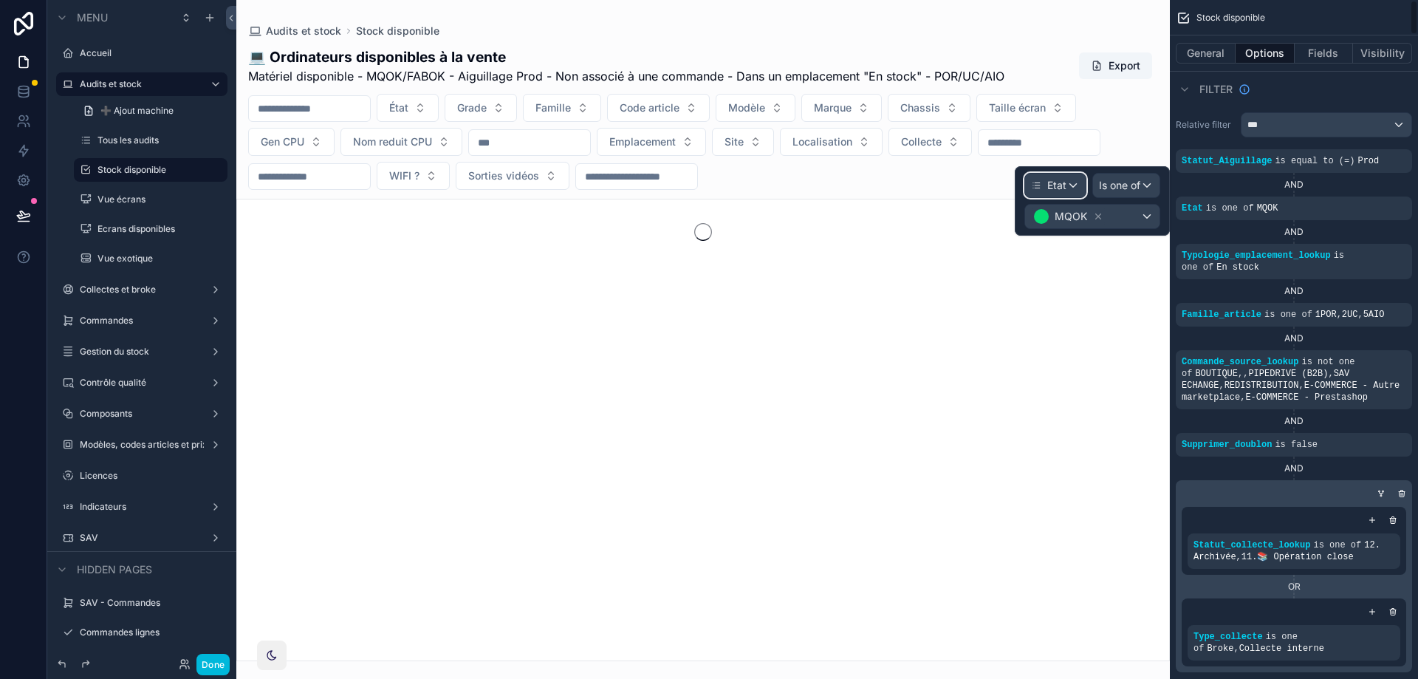
click at [1043, 184] on div "Etat" at bounding box center [1048, 185] width 35 height 15
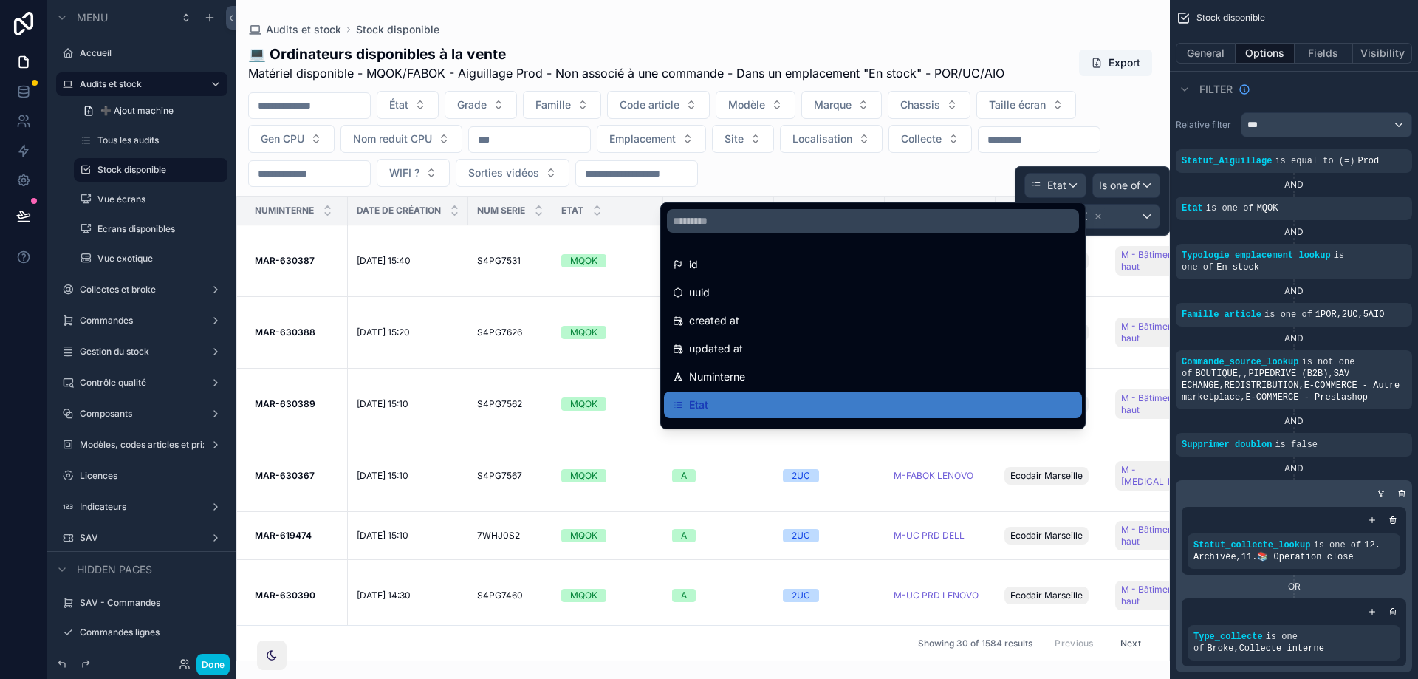
click at [1043, 184] on div at bounding box center [1092, 200] width 155 height 69
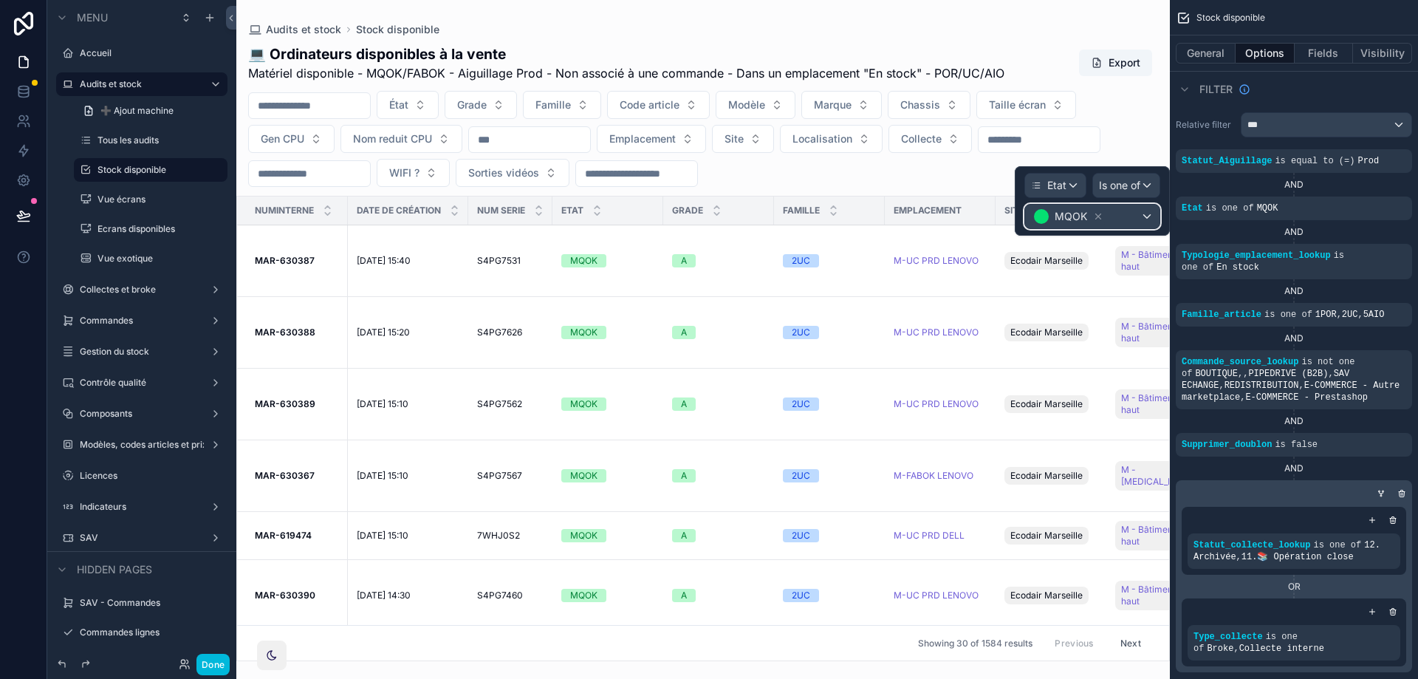
click at [1133, 218] on div "MQOK" at bounding box center [1092, 217] width 134 height 24
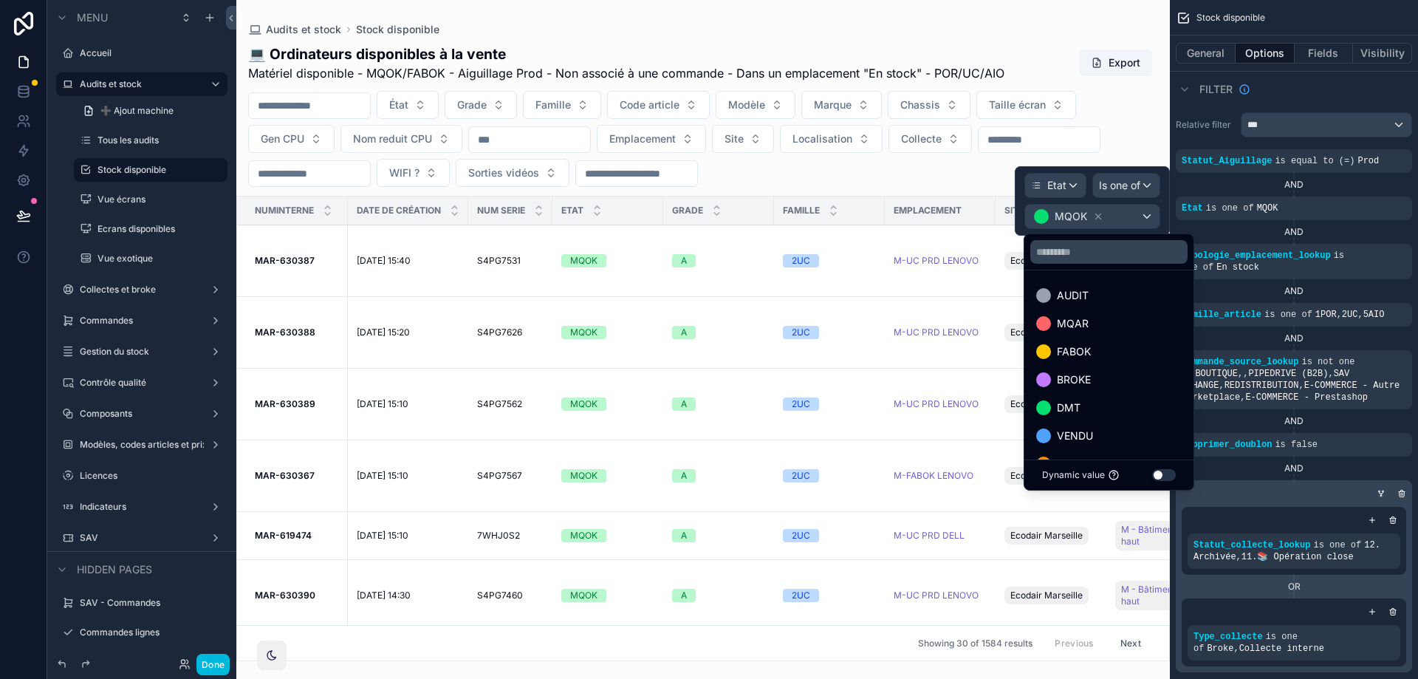
click at [1073, 341] on div "FABOK" at bounding box center [1108, 351] width 163 height 27
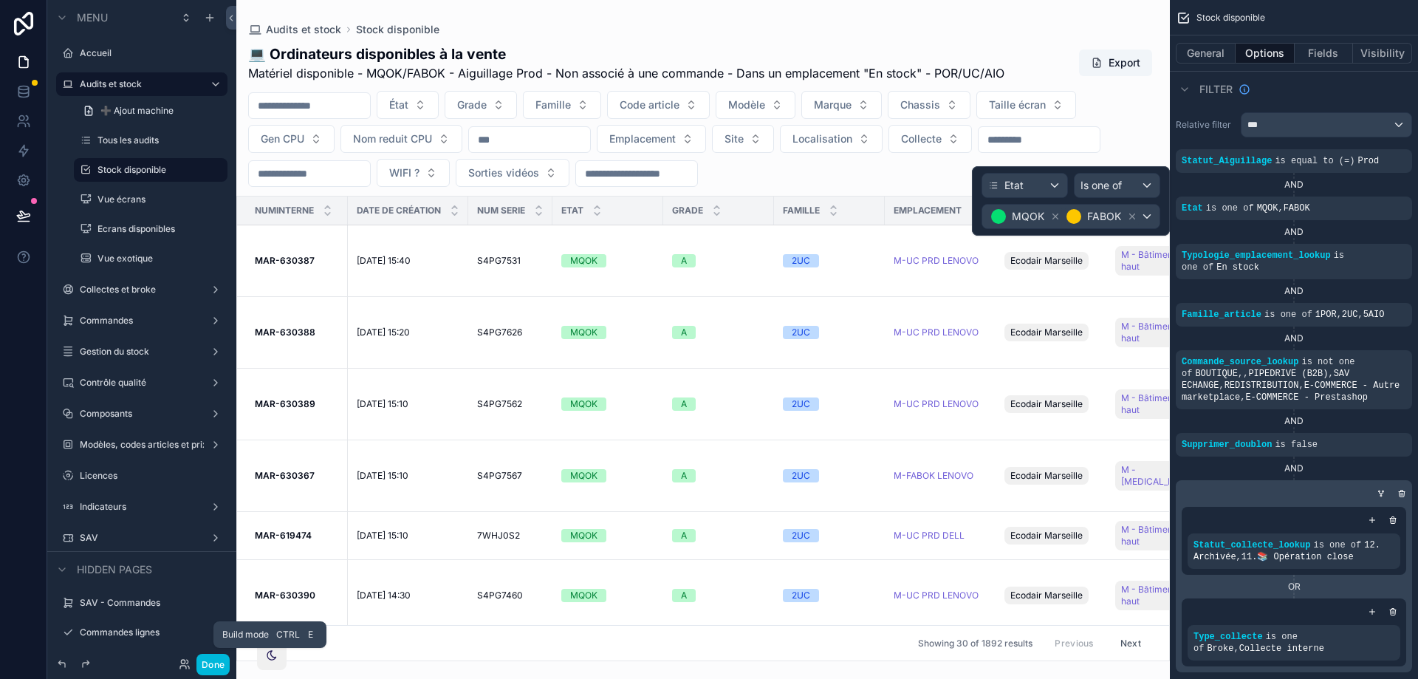
click at [217, 663] on button "Done" at bounding box center [212, 663] width 33 height 21
